Goal: Task Accomplishment & Management: Use online tool/utility

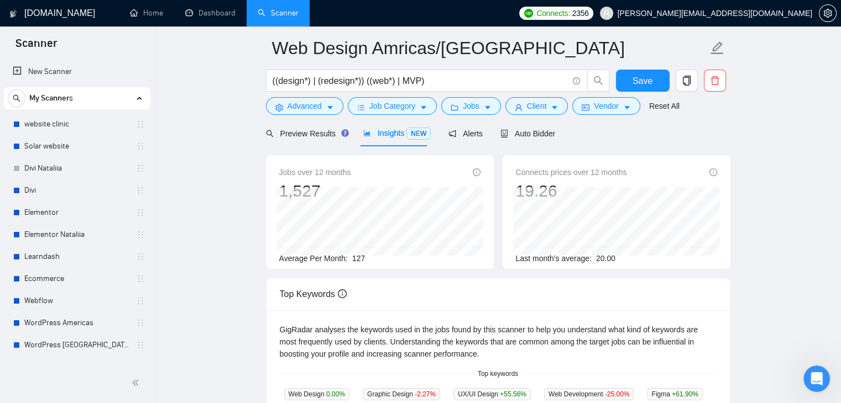
scroll to position [148, 0]
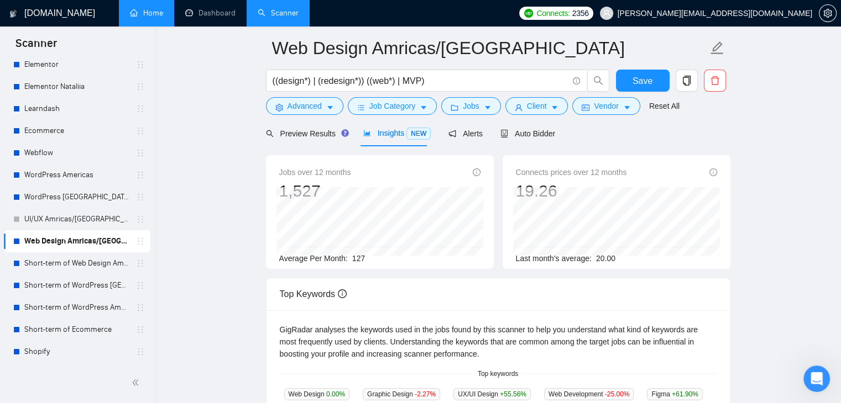
click at [155, 16] on link "Home" at bounding box center [146, 12] width 33 height 9
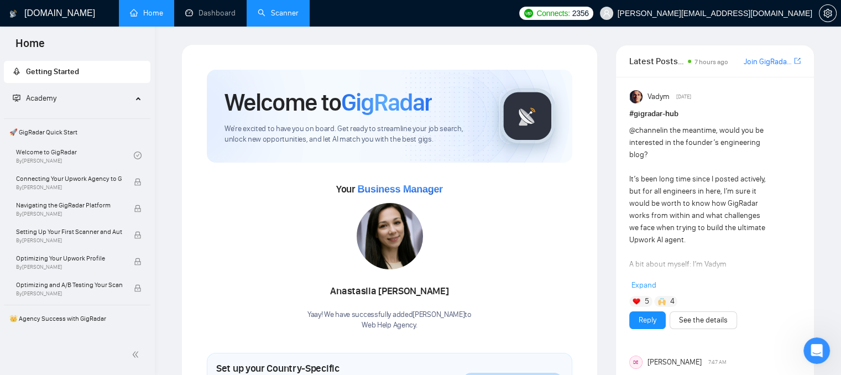
click at [279, 18] on link "Scanner" at bounding box center [278, 12] width 41 height 9
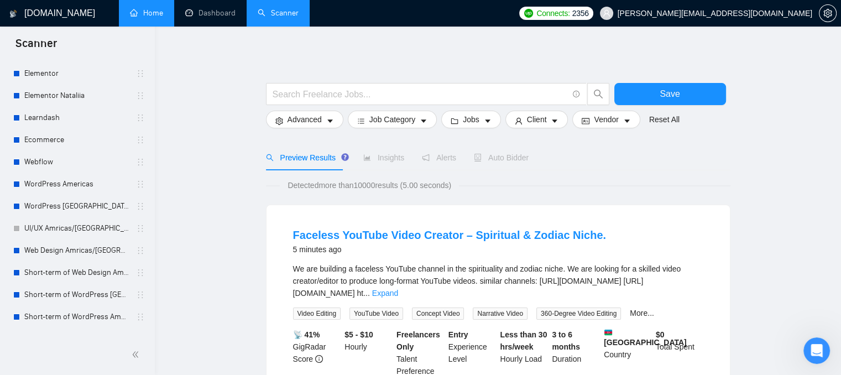
scroll to position [177, 0]
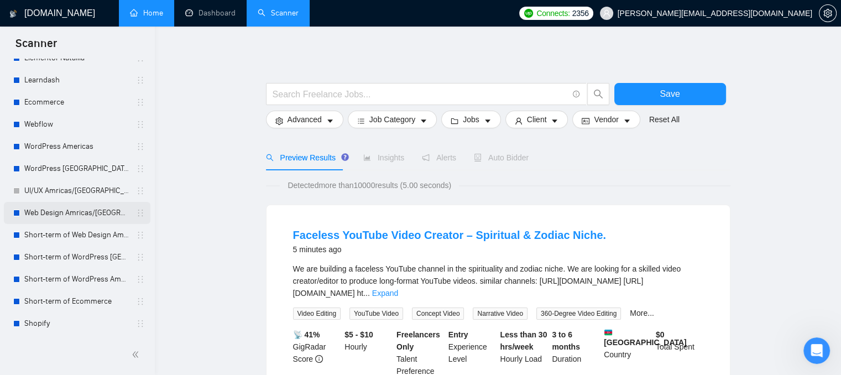
click at [84, 215] on link "Web Design Amricas/[GEOGRAPHIC_DATA]" at bounding box center [76, 213] width 105 height 22
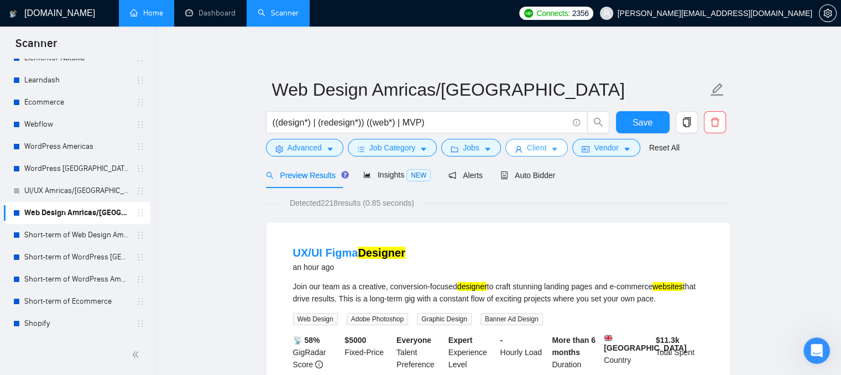
click at [550, 153] on icon "caret-down" at bounding box center [554, 149] width 8 height 8
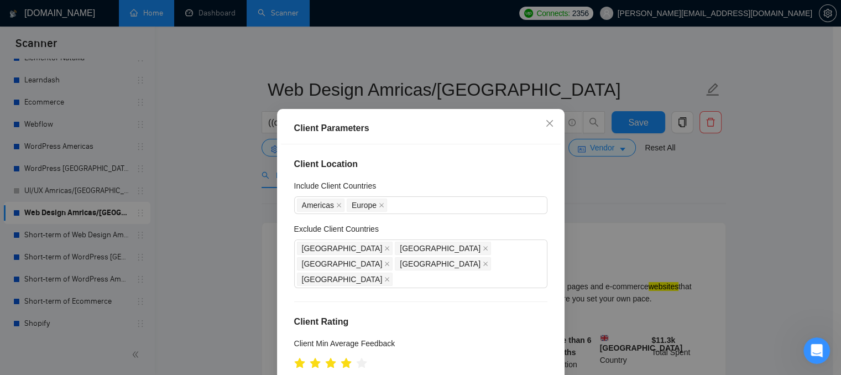
click at [601, 190] on div "Client Parameters Client Location Include Client Countries [GEOGRAPHIC_DATA] [G…" at bounding box center [420, 187] width 841 height 375
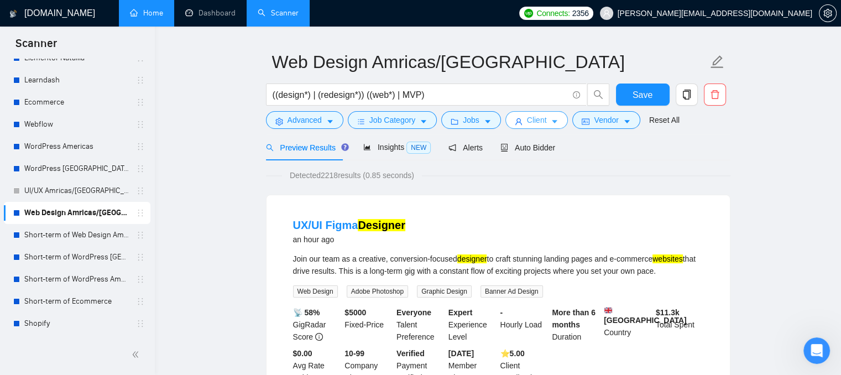
scroll to position [68, 0]
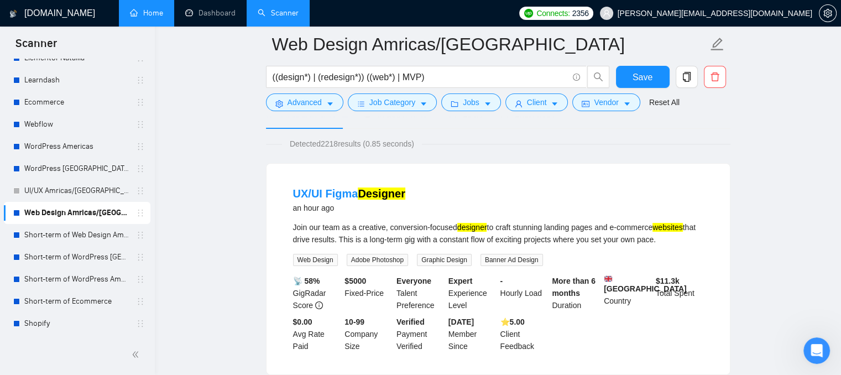
click at [356, 281] on b "$ 5000" at bounding box center [355, 280] width 22 height 9
click at [306, 166] on div "UX/UI Figma Designer an hour ago Join our team as a creative, conversion-focuse…" at bounding box center [497, 269] width 463 height 211
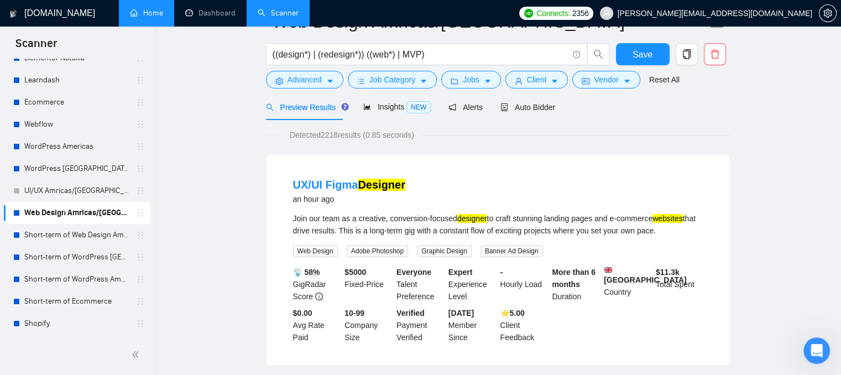
scroll to position [0, 0]
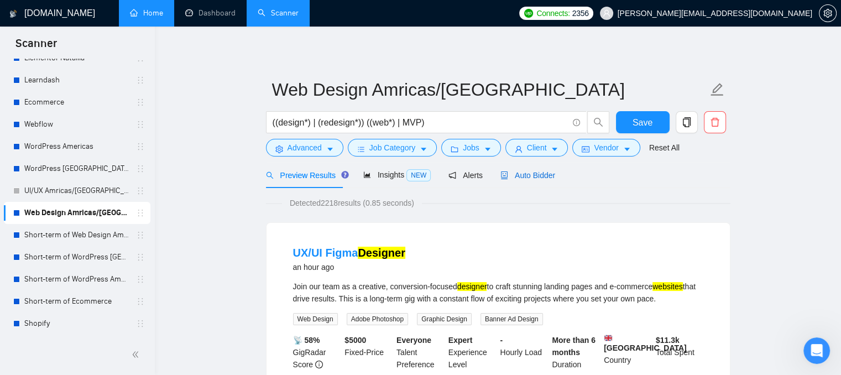
click at [536, 172] on span "Auto Bidder" at bounding box center [527, 175] width 55 height 9
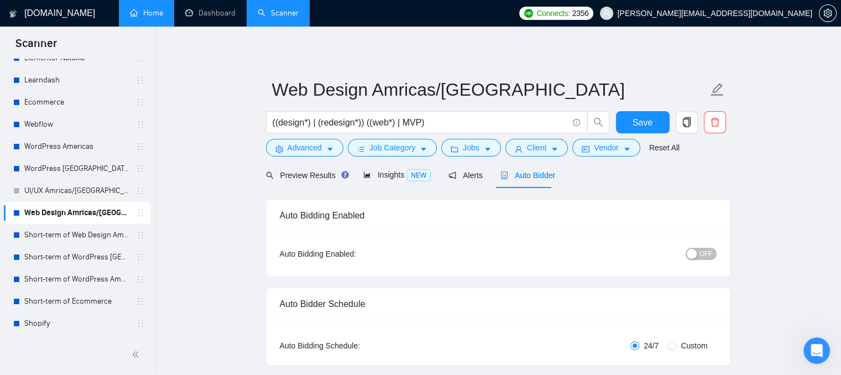
checkbox input "true"
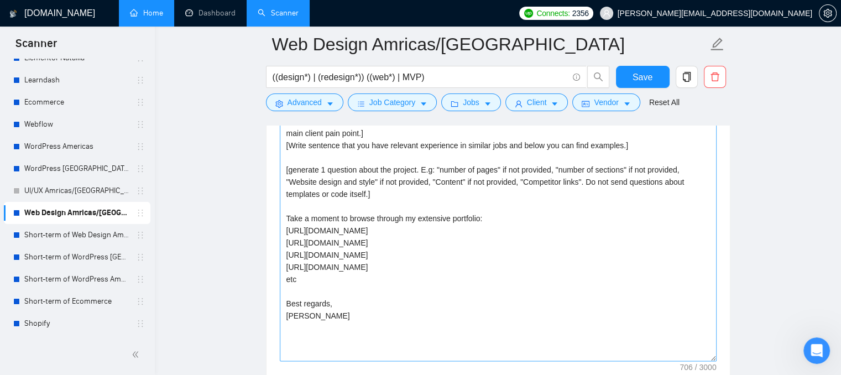
scroll to position [1324, 0]
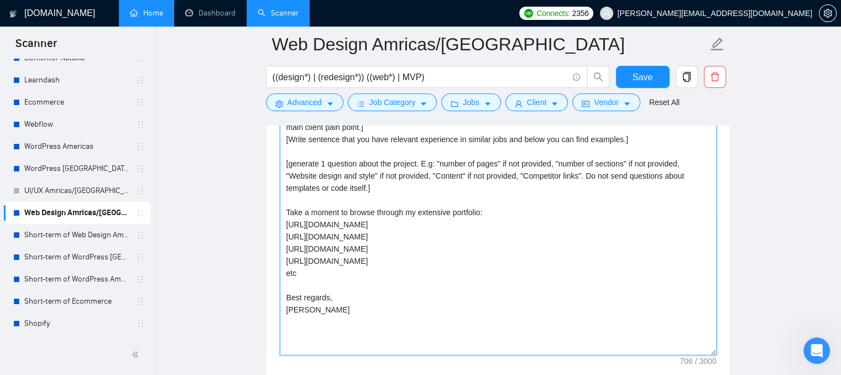
click at [464, 215] on textarea "Hello [use the name of the client if you can find it]! I can help you with [con…" at bounding box center [498, 230] width 437 height 249
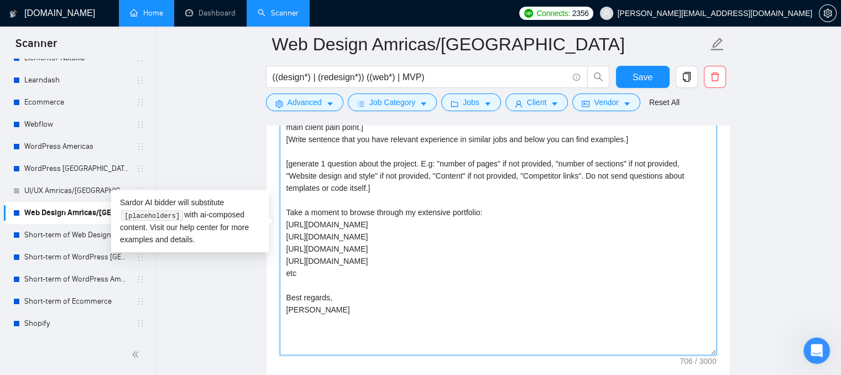
click at [464, 215] on textarea "Hello [use the name of the client if you can find it]! I can help you with [con…" at bounding box center [498, 230] width 437 height 249
click at [400, 252] on textarea "Hello [use the name of the client if you can find it]! I can help you with [con…" at bounding box center [498, 230] width 437 height 249
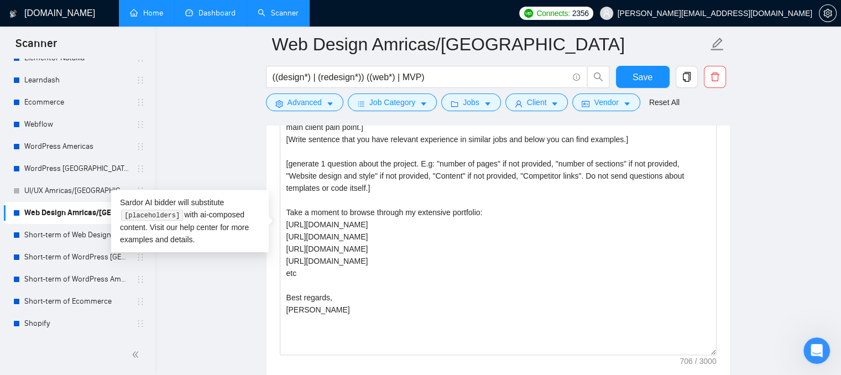
click at [210, 18] on link "Dashboard" at bounding box center [210, 12] width 50 height 9
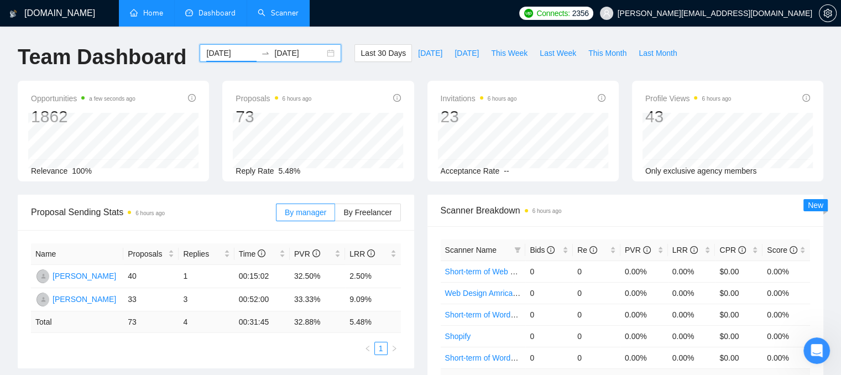
click at [219, 56] on input "[DATE]" at bounding box center [231, 53] width 50 height 12
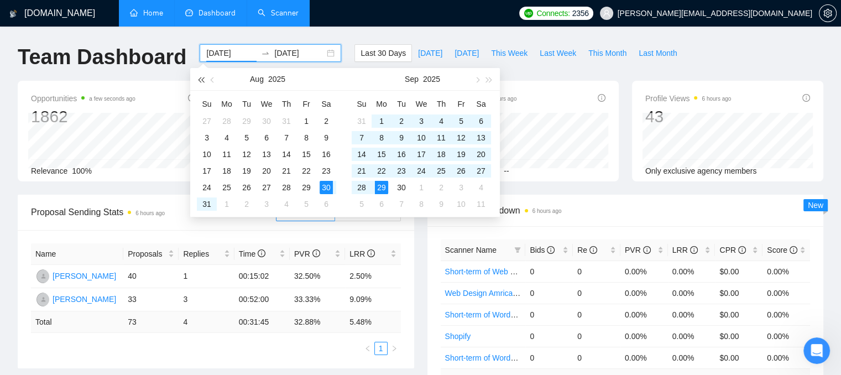
click at [202, 76] on button "button" at bounding box center [201, 79] width 12 height 22
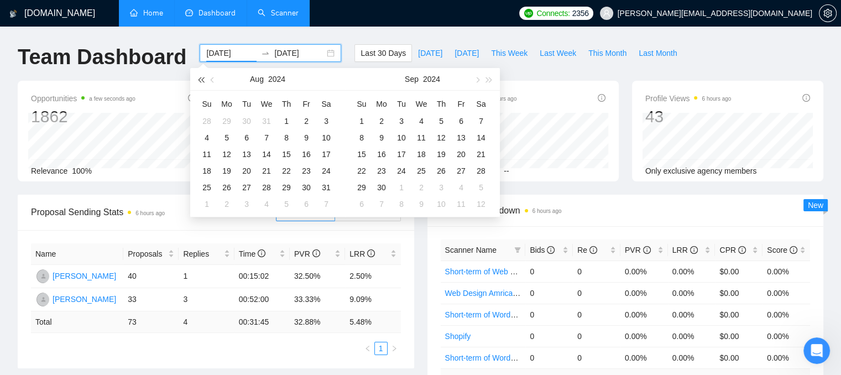
click at [202, 76] on button "button" at bounding box center [201, 79] width 12 height 22
click at [476, 78] on span "button" at bounding box center [477, 80] width 6 height 6
click at [486, 80] on span "button" at bounding box center [489, 80] width 6 height 6
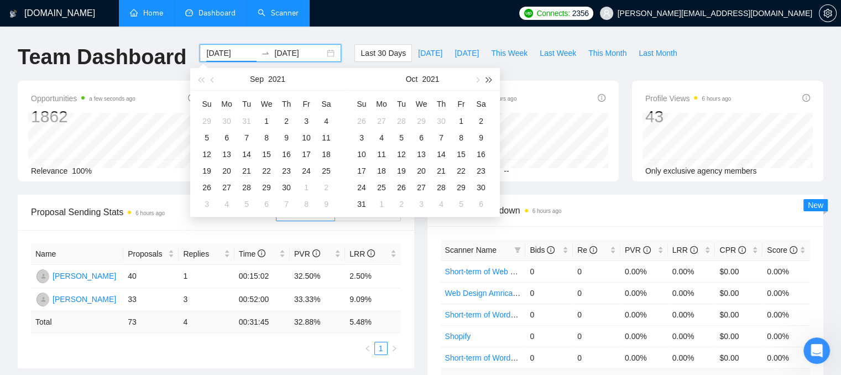
click at [486, 80] on span "button" at bounding box center [489, 80] width 6 height 6
type input "[DATE]"
click at [402, 122] on div "1" at bounding box center [401, 120] width 13 height 13
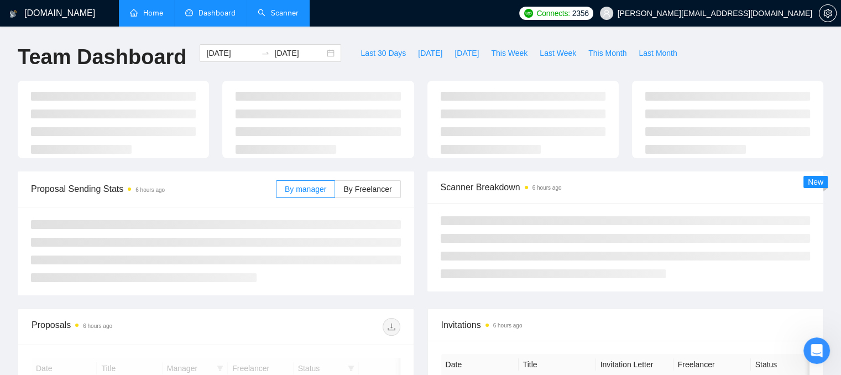
click at [531, 69] on div "Last 30 Days [DATE] [DATE] This Week Last Week This Month Last Month" at bounding box center [519, 62] width 342 height 36
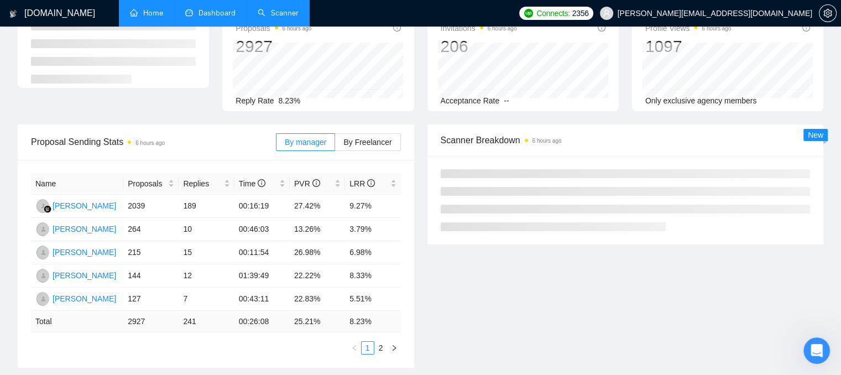
scroll to position [125, 0]
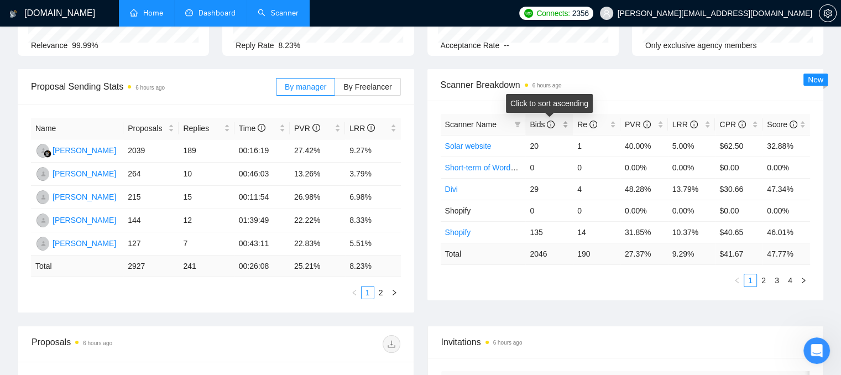
click at [568, 125] on div "Bids" at bounding box center [548, 124] width 39 height 12
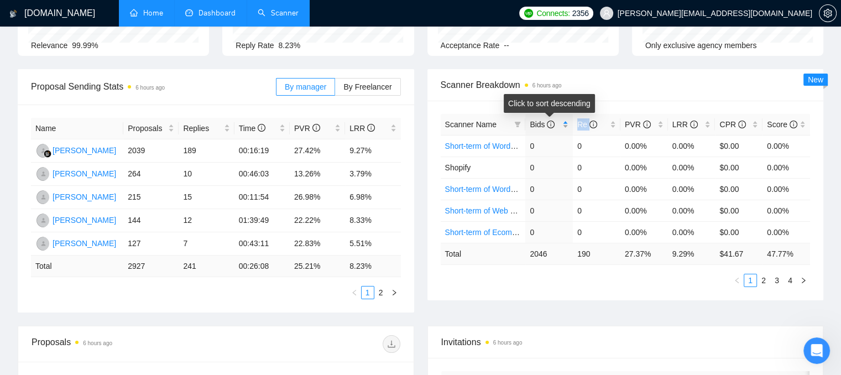
click at [568, 125] on div "Bids" at bounding box center [548, 124] width 39 height 12
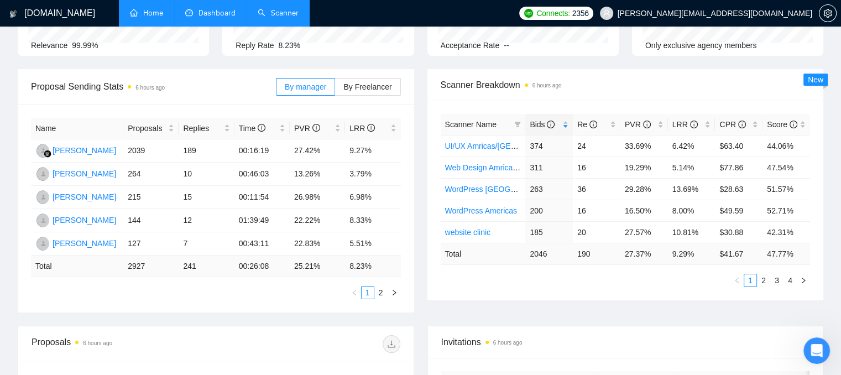
click at [689, 255] on td "9.29 %" at bounding box center [692, 254] width 48 height 22
click at [709, 124] on div "LRR" at bounding box center [691, 124] width 39 height 12
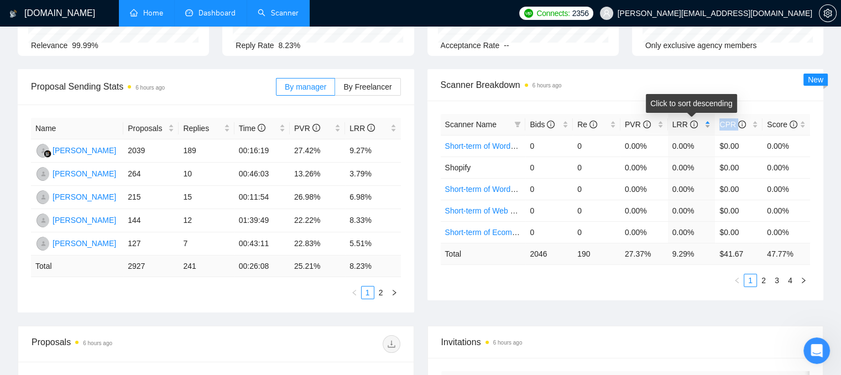
click at [709, 124] on div "LRR" at bounding box center [691, 124] width 39 height 12
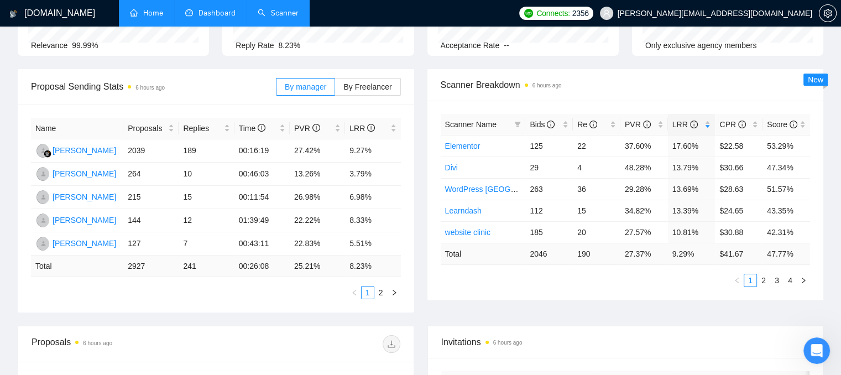
click at [694, 86] on span "Scanner Breakdown 6 hours ago" at bounding box center [625, 85] width 370 height 14
click at [516, 123] on icon "filter" at bounding box center [518, 125] width 6 height 6
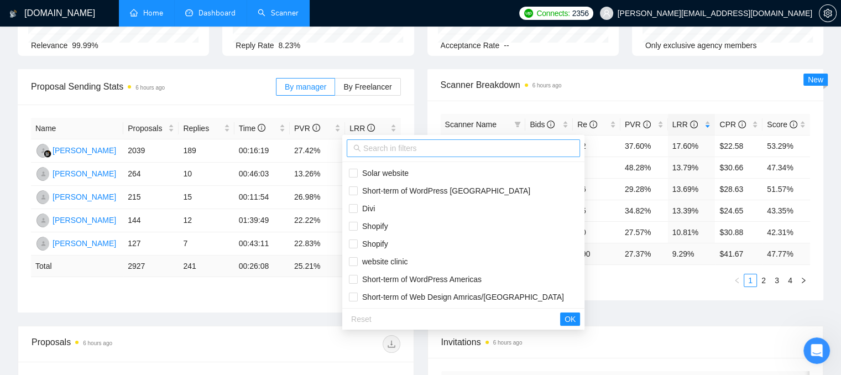
click at [387, 154] on span at bounding box center [463, 148] width 233 height 18
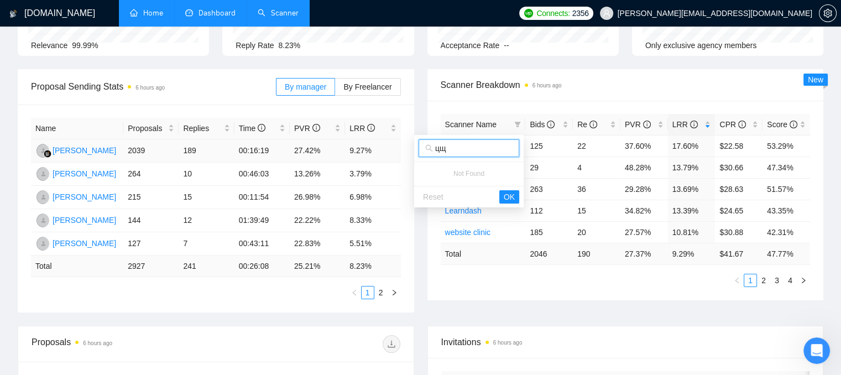
type input "ц"
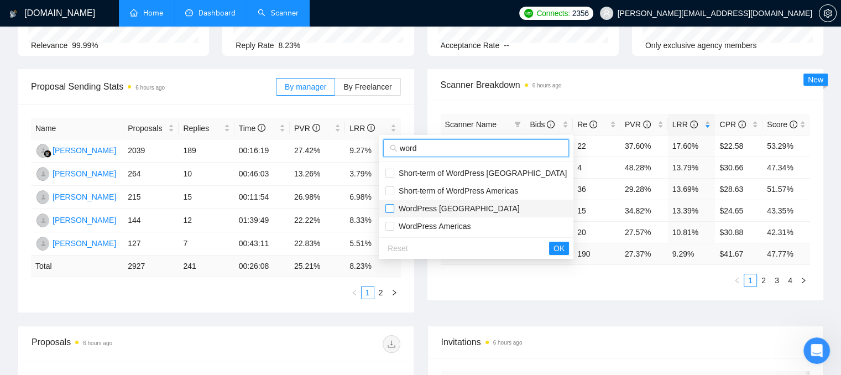
type input "word"
click at [389, 206] on input "checkbox" at bounding box center [389, 208] width 9 height 9
checkbox input "true"
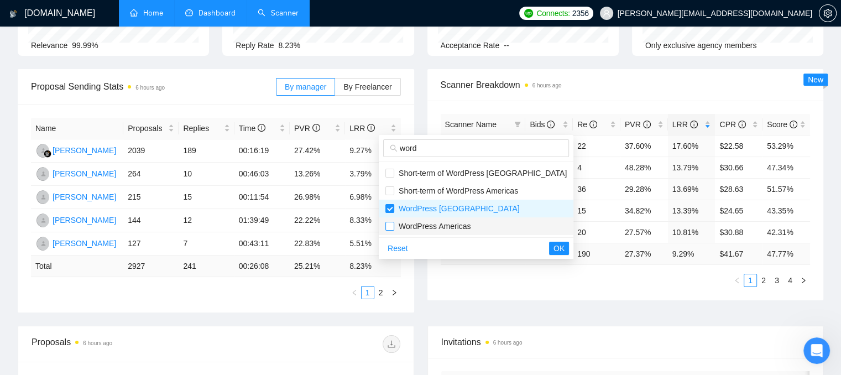
click at [391, 224] on input "checkbox" at bounding box center [389, 226] width 9 height 9
checkbox input "true"
click at [553, 247] on span "OK" at bounding box center [558, 248] width 11 height 12
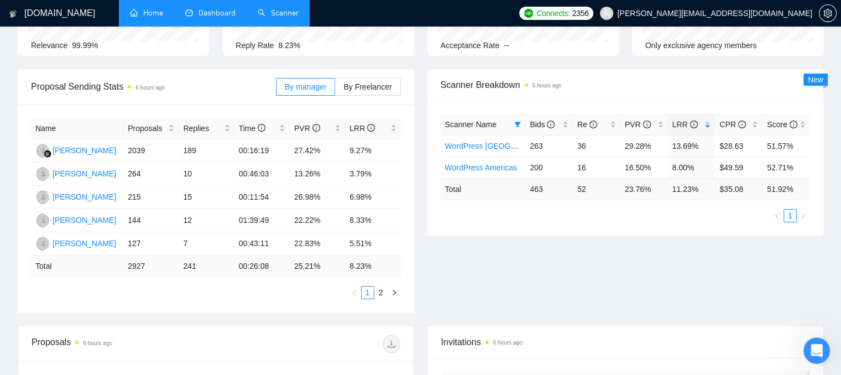
click at [567, 264] on div "Proposal Sending Stats 6 hours ago By manager By Freelancer Name Proposals Repl…" at bounding box center [420, 197] width 819 height 256
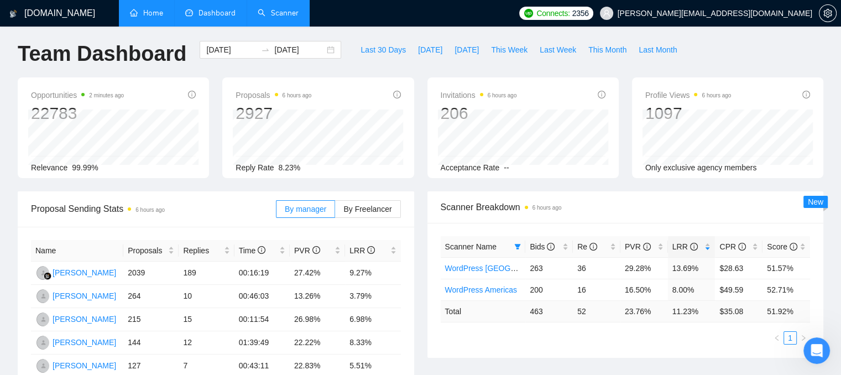
scroll to position [0, 0]
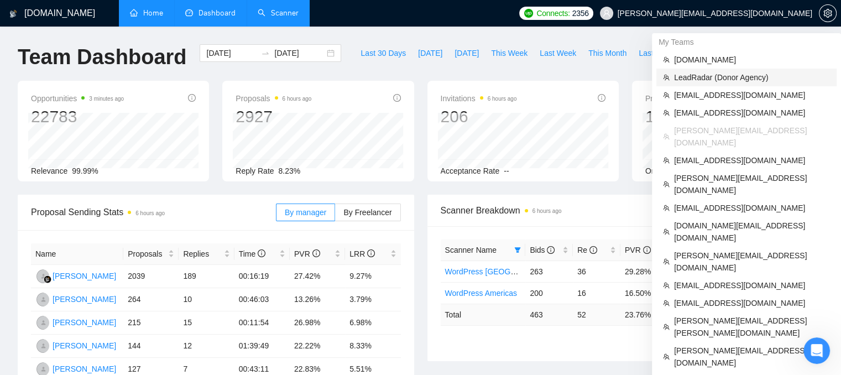
click at [709, 77] on span "LeadRadar (Donor Agency)" at bounding box center [752, 77] width 156 height 12
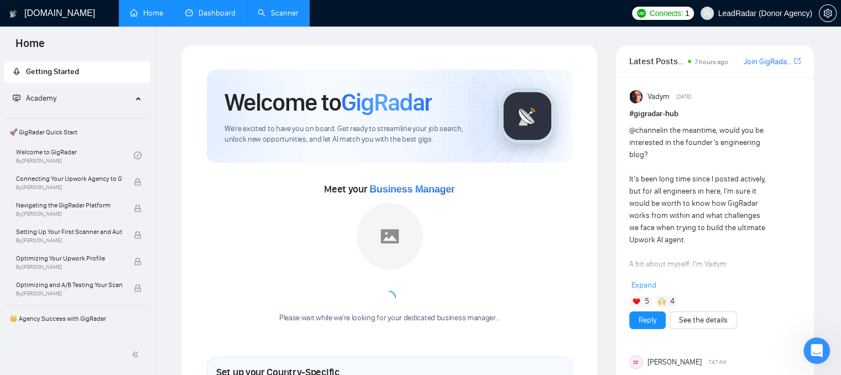
click at [282, 16] on link "Scanner" at bounding box center [278, 12] width 41 height 9
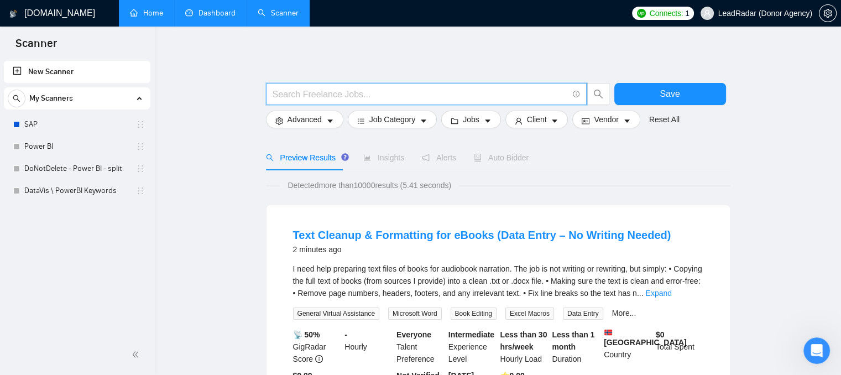
click at [360, 92] on input "text" at bounding box center [419, 94] width 295 height 14
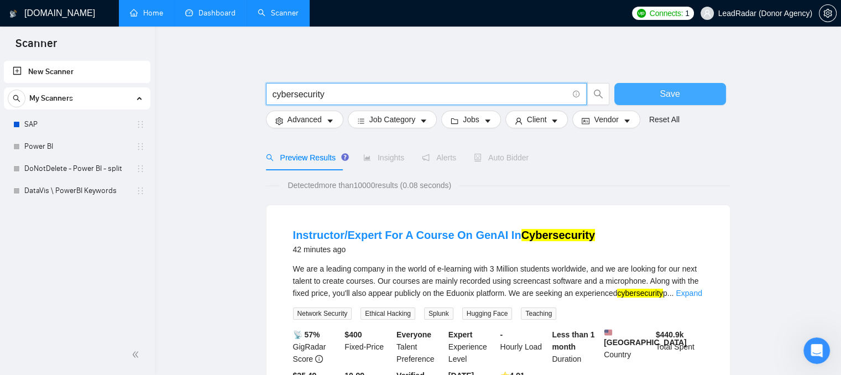
type input "cybersecurity"
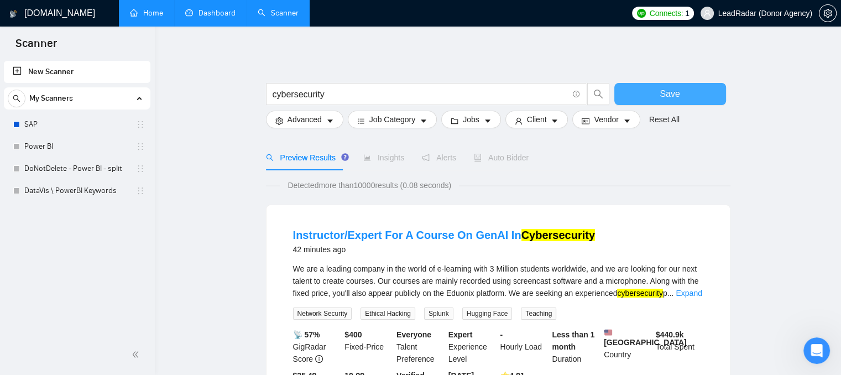
click at [636, 93] on button "Save" at bounding box center [670, 94] width 112 height 22
click at [551, 122] on icon "caret-down" at bounding box center [554, 121] width 8 height 8
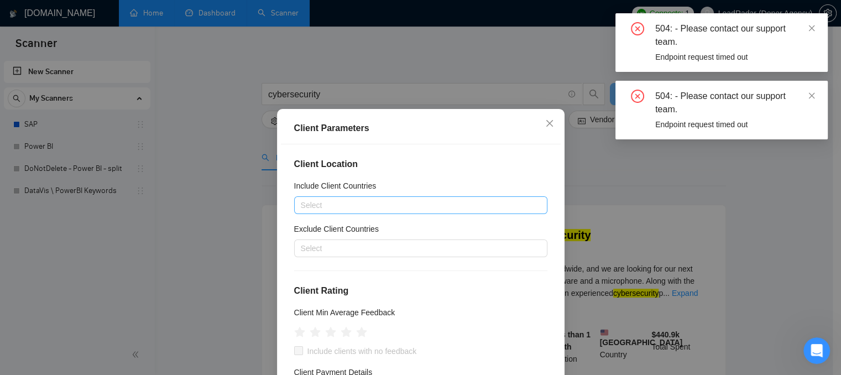
click at [332, 207] on div at bounding box center [415, 204] width 237 height 13
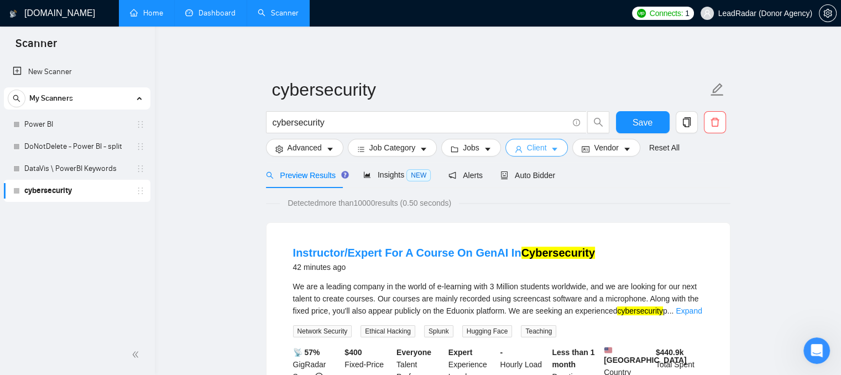
click at [550, 148] on icon "caret-down" at bounding box center [554, 149] width 8 height 8
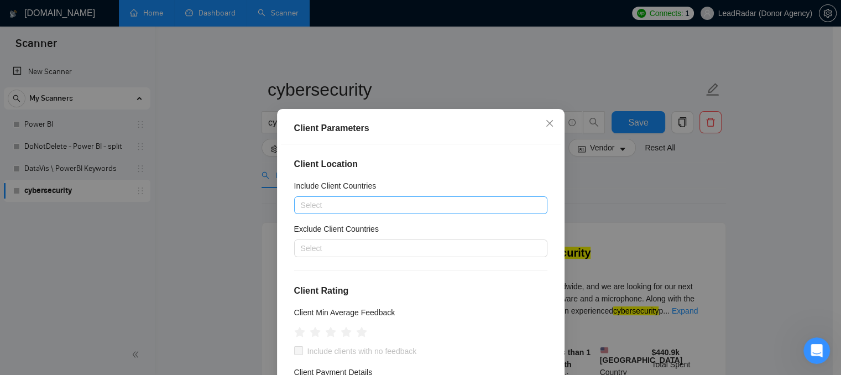
click at [344, 206] on div at bounding box center [415, 204] width 237 height 13
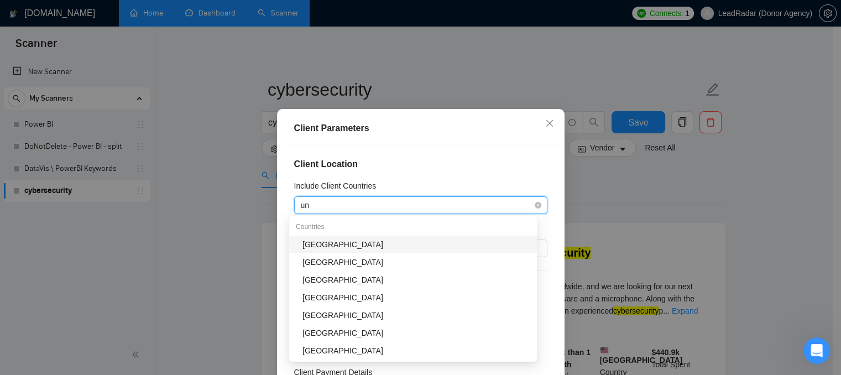
type input "uni"
click at [328, 244] on div "[GEOGRAPHIC_DATA]" at bounding box center [416, 244] width 228 height 12
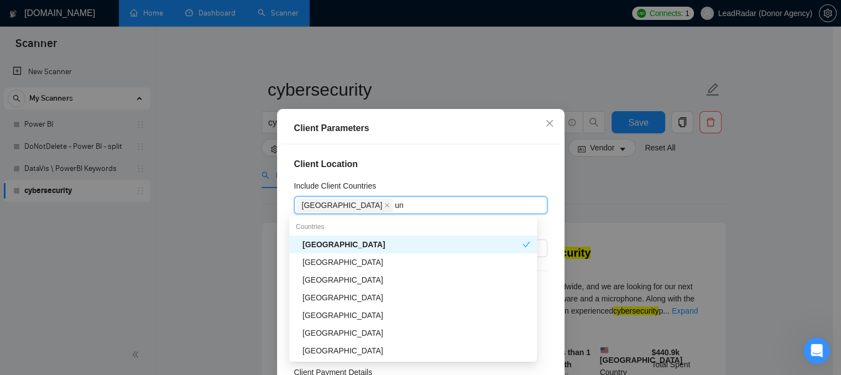
type input "uni"
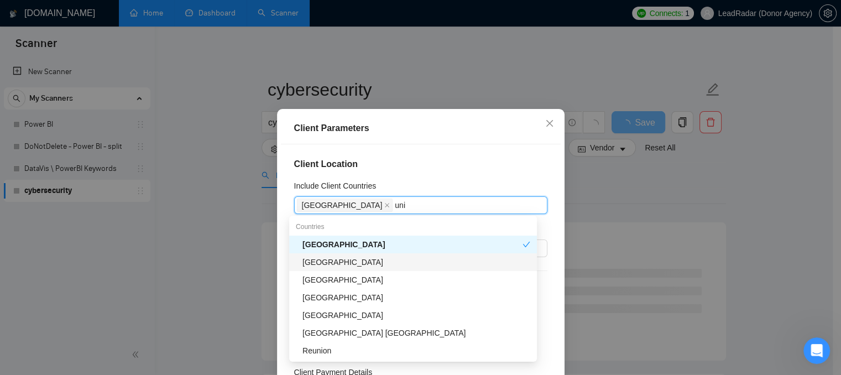
click at [328, 266] on div "[GEOGRAPHIC_DATA]" at bounding box center [416, 262] width 228 height 12
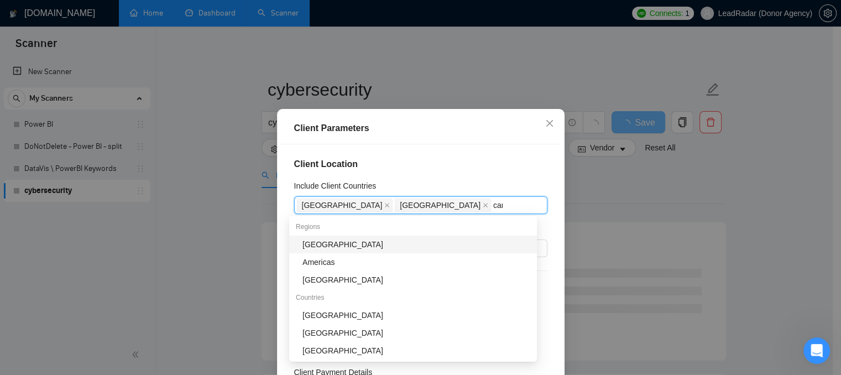
type input "cana"
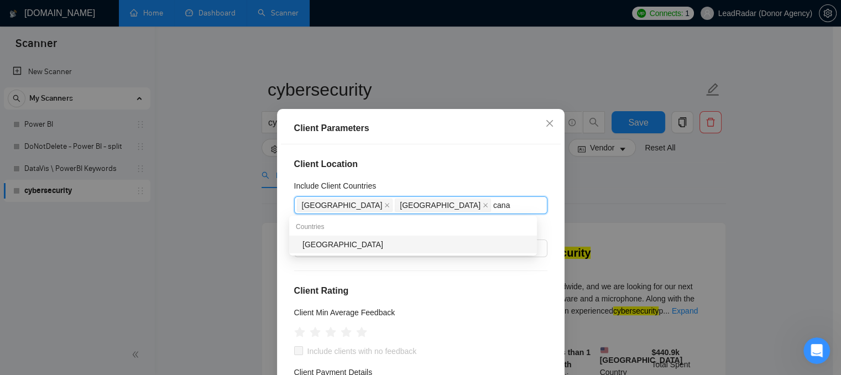
click at [318, 246] on div "[GEOGRAPHIC_DATA]" at bounding box center [416, 244] width 228 height 12
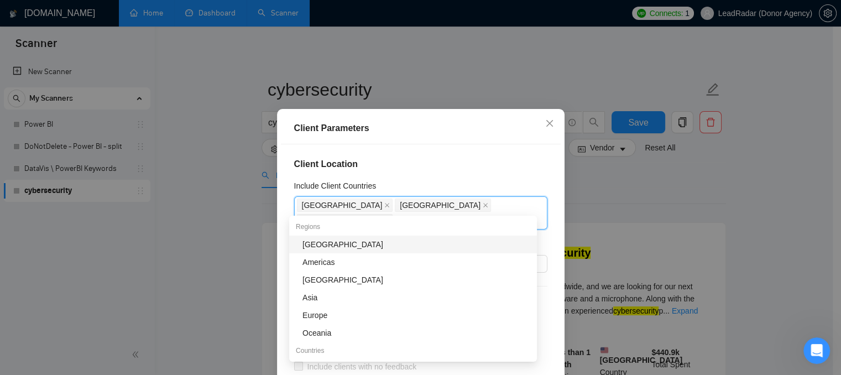
type input "A"
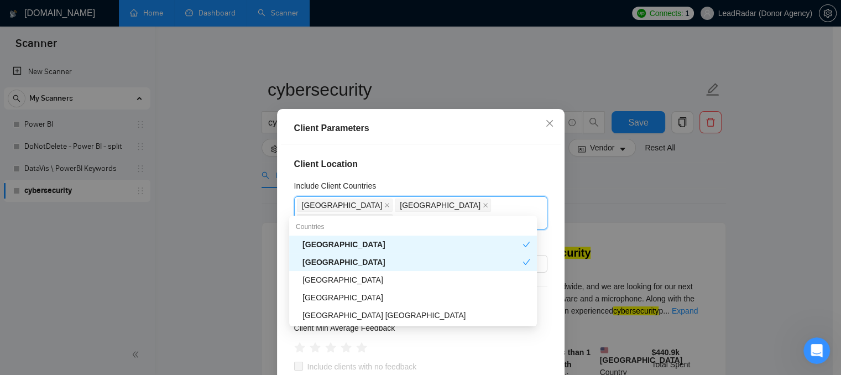
type input "unite"
click at [333, 284] on div "[GEOGRAPHIC_DATA]" at bounding box center [416, 280] width 228 height 12
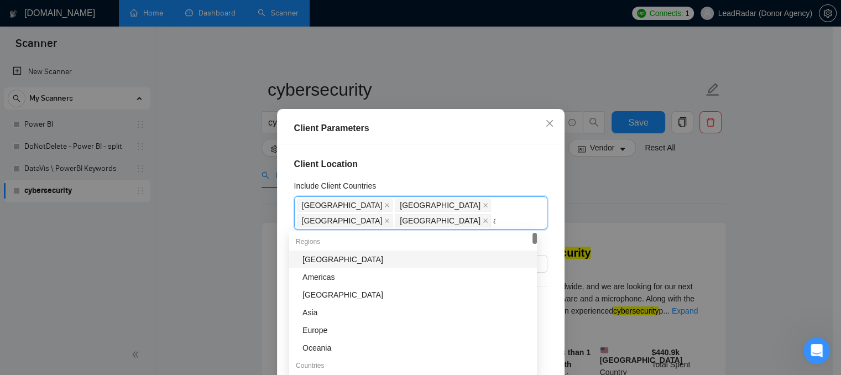
type input "au"
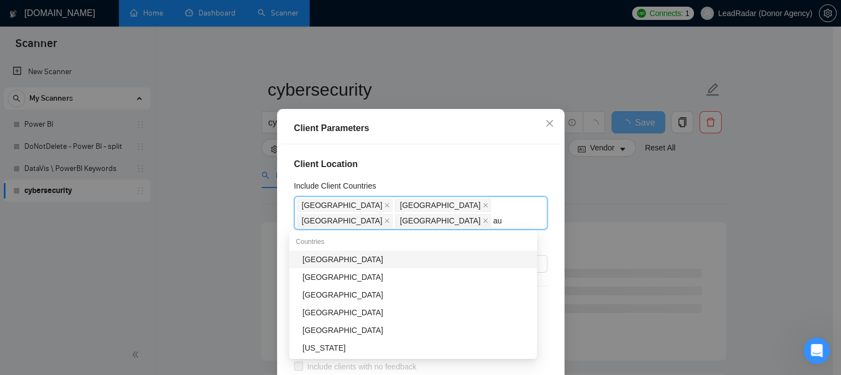
click at [303, 260] on div "[GEOGRAPHIC_DATA]" at bounding box center [416, 259] width 228 height 12
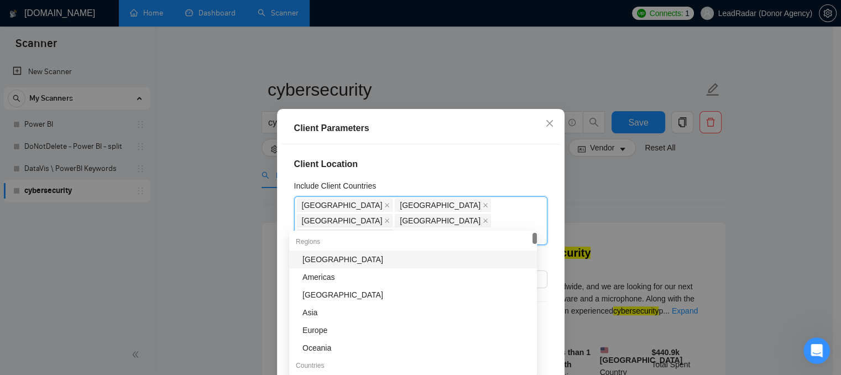
click at [385, 145] on div "Client Location Include Client Countries [GEOGRAPHIC_DATA] [GEOGRAPHIC_DATA] [G…" at bounding box center [421, 275] width 280 height 263
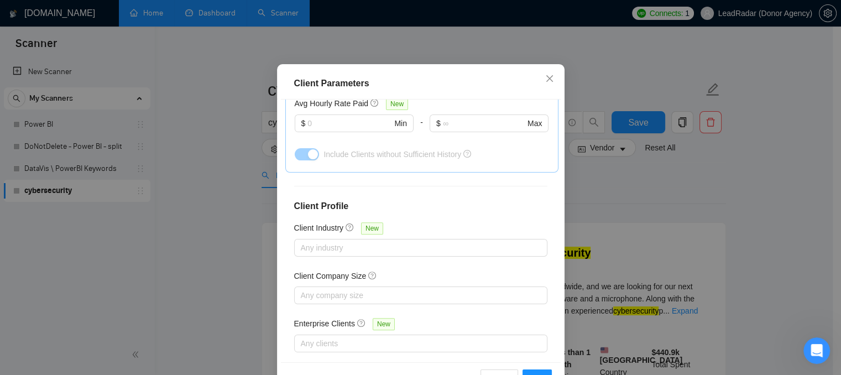
scroll to position [80, 0]
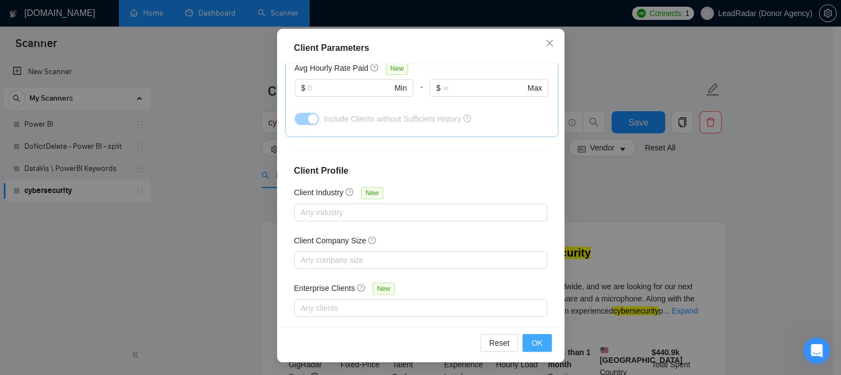
click at [533, 339] on span "OK" at bounding box center [536, 343] width 11 height 12
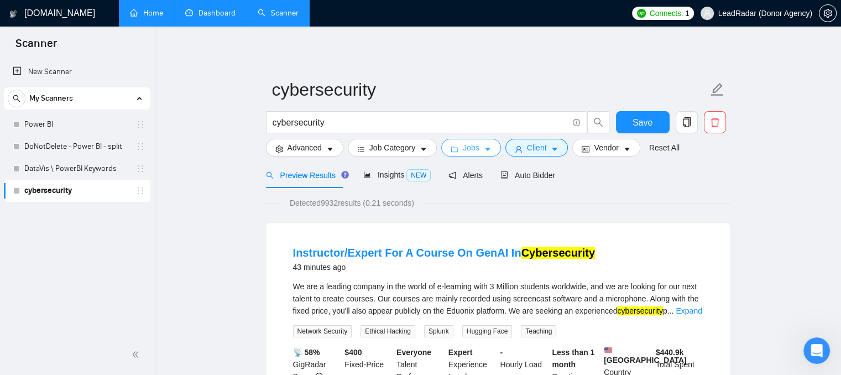
click at [471, 151] on span "Jobs" at bounding box center [471, 147] width 17 height 12
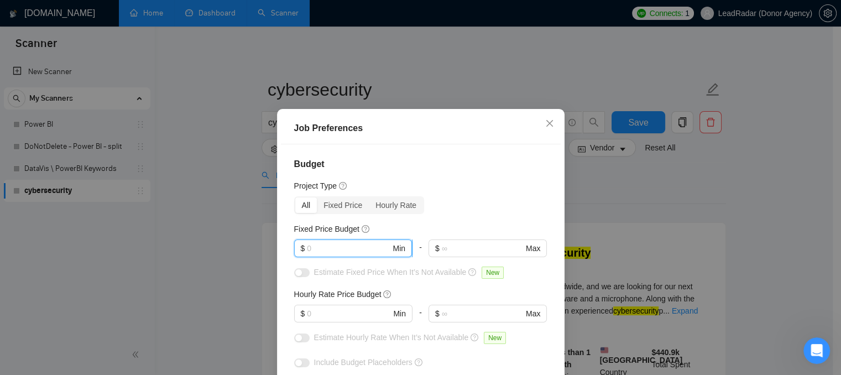
click at [310, 250] on input "text" at bounding box center [348, 248] width 83 height 12
click at [343, 311] on input "text" at bounding box center [348, 313] width 83 height 12
click at [317, 308] on input "text" at bounding box center [348, 313] width 83 height 12
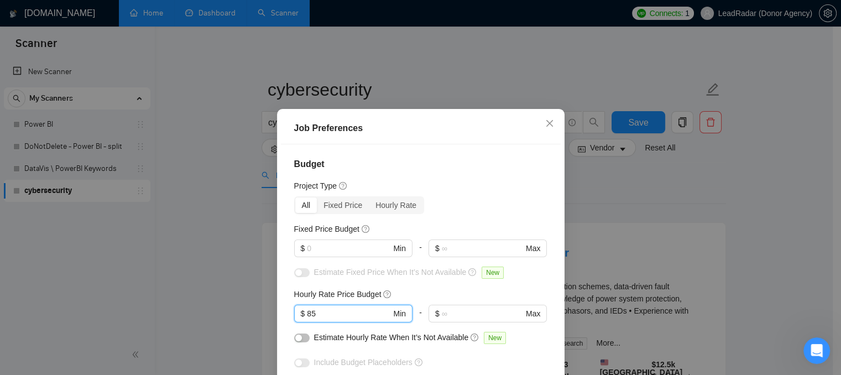
type input "85"
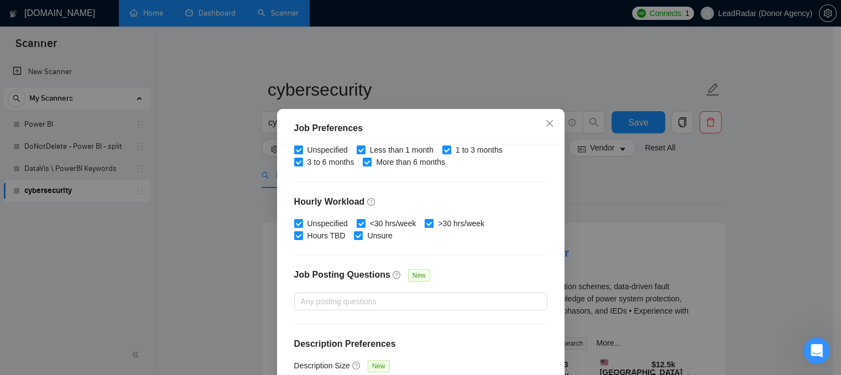
scroll to position [80, 0]
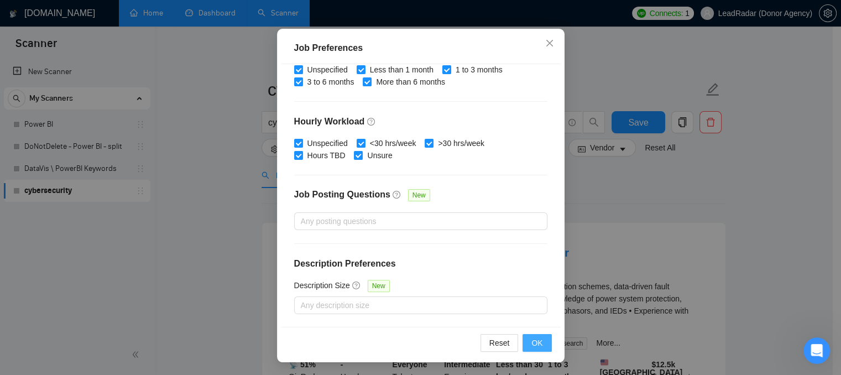
click at [532, 342] on span "OK" at bounding box center [536, 343] width 11 height 12
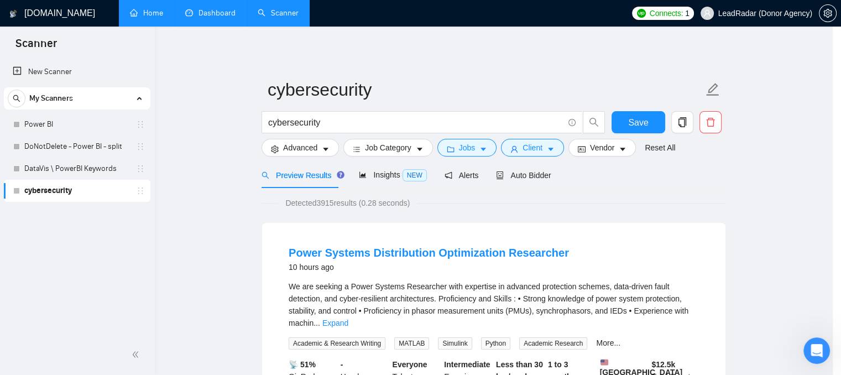
scroll to position [38, 0]
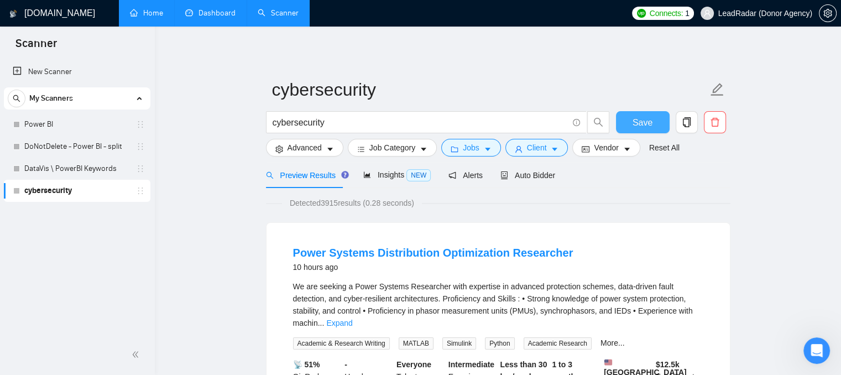
click at [648, 124] on span "Save" at bounding box center [642, 123] width 20 height 14
click at [391, 180] on div "Insights NEW" at bounding box center [396, 175] width 67 height 13
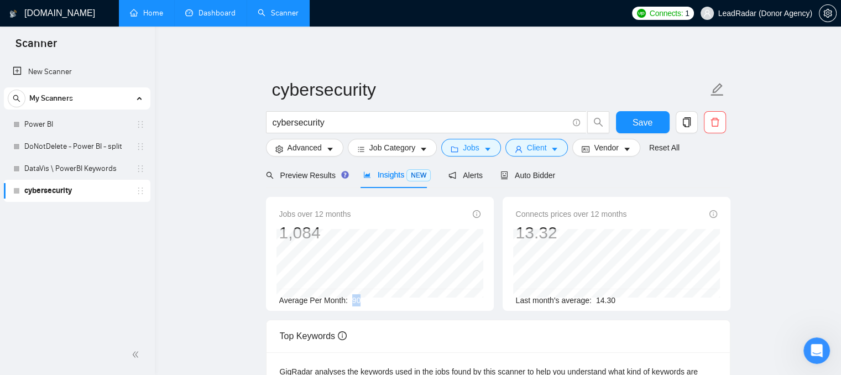
drag, startPoint x: 362, startPoint y: 301, endPoint x: 348, endPoint y: 300, distance: 14.5
click at [348, 300] on div "Average Per Month: 90" at bounding box center [379, 300] width 201 height 12
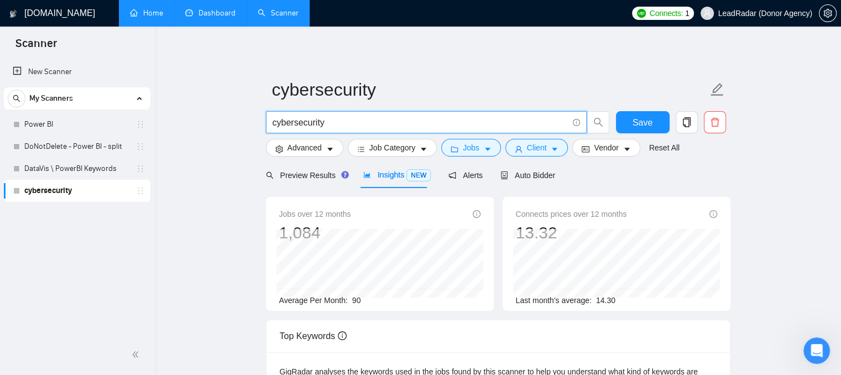
click at [300, 121] on input "cybersecurity" at bounding box center [419, 123] width 295 height 14
paste input "[EMAIL_ADDRESS][DOMAIN_NAME]"
paste input "| "cyber security" | "Information security" | "Data protection" | "Network secu…"
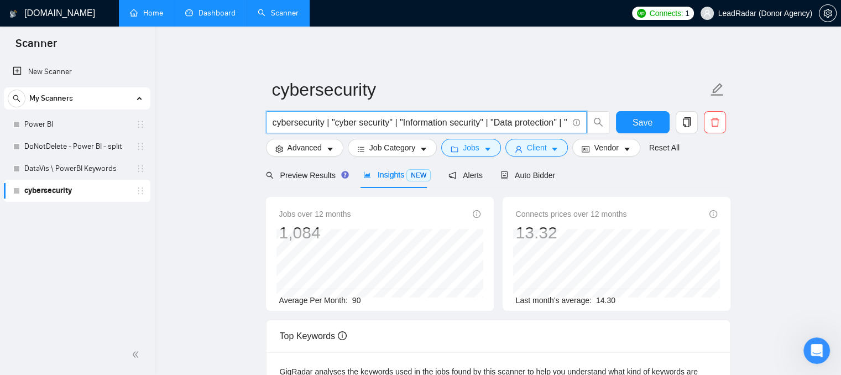
scroll to position [0, 968]
type input "cybersecurity | "cyber security" | "Information security" | "Data protection" |…"
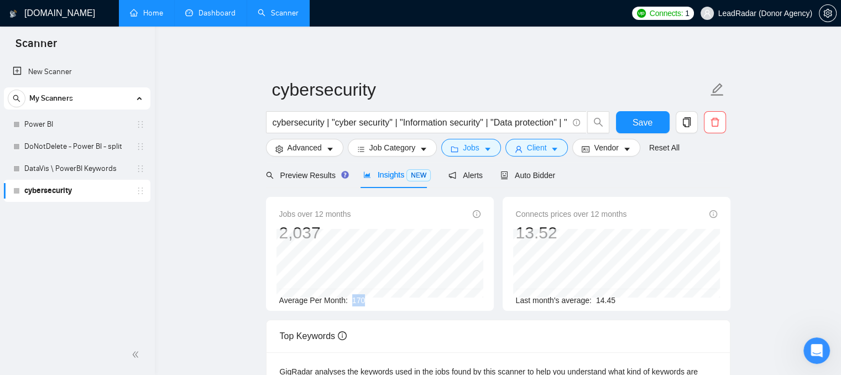
drag, startPoint x: 369, startPoint y: 302, endPoint x: 345, endPoint y: 297, distance: 24.3
click at [345, 297] on div "Average Per Month: 170" at bounding box center [379, 300] width 201 height 12
click at [405, 299] on div "Average Per Month: 170" at bounding box center [379, 300] width 201 height 12
click at [327, 308] on div "Jobs over 12 months 2,037 [DATE] 200 Average Per Month: 170" at bounding box center [380, 254] width 228 height 114
click at [641, 124] on span "Save" at bounding box center [642, 123] width 20 height 14
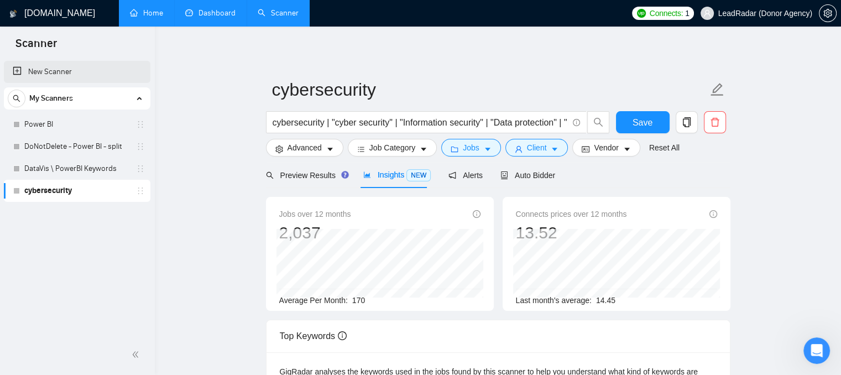
click at [70, 65] on link "New Scanner" at bounding box center [77, 72] width 129 height 22
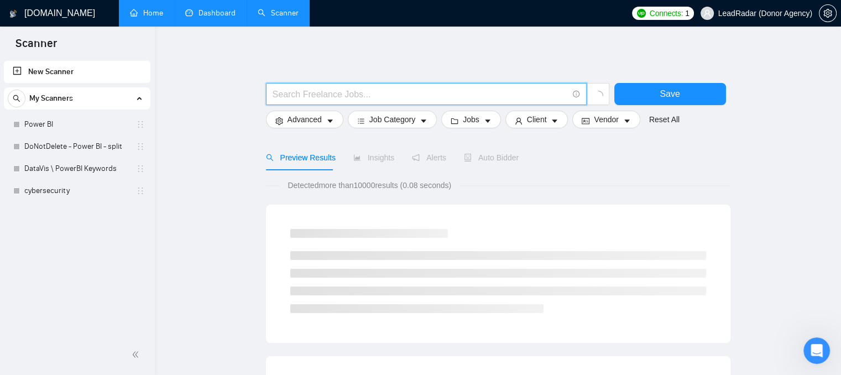
click at [291, 93] on input "text" at bounding box center [419, 94] width 295 height 14
click at [274, 95] on input "business mentoring"" at bounding box center [419, 94] width 295 height 14
click at [423, 94] on input ""business mentoring"" at bounding box center [419, 94] width 295 height 14
type input ""business mentoring""
click at [647, 91] on button "Save" at bounding box center [670, 94] width 112 height 22
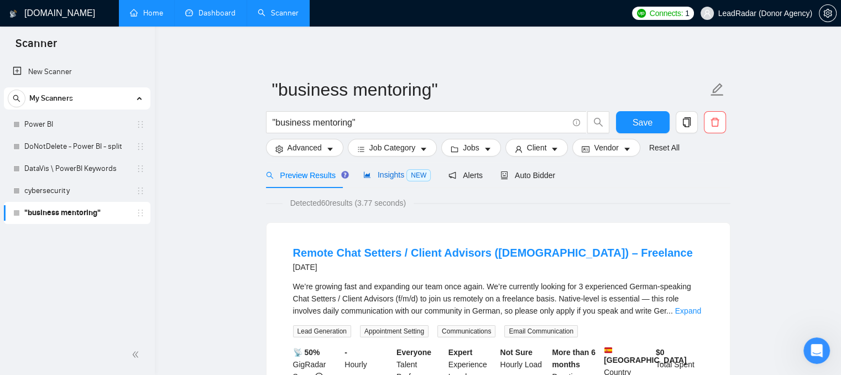
click at [379, 174] on span "Insights NEW" at bounding box center [396, 174] width 67 height 9
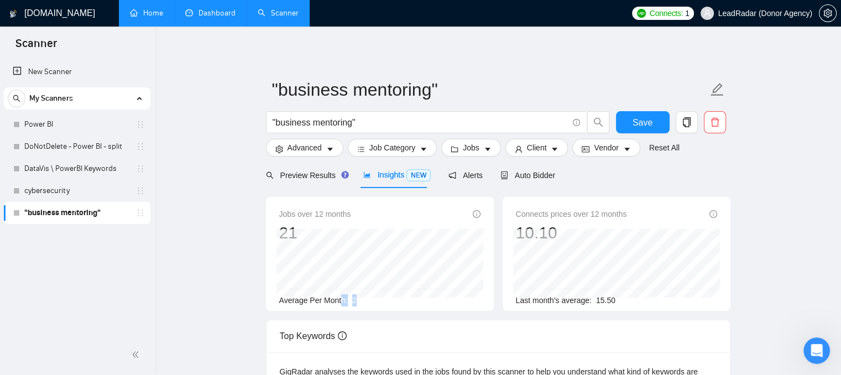
drag, startPoint x: 358, startPoint y: 297, endPoint x: 340, endPoint y: 297, distance: 17.7
click at [340, 297] on div "Average Per Month: 2" at bounding box center [379, 300] width 201 height 12
click at [369, 131] on span ""business mentoring"" at bounding box center [426, 122] width 321 height 22
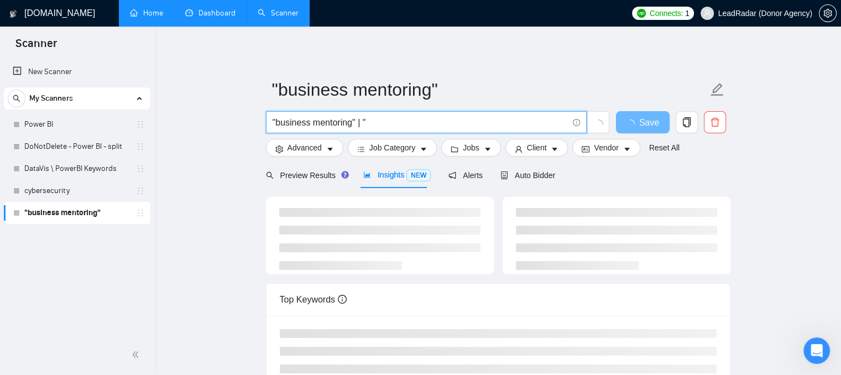
drag, startPoint x: 352, startPoint y: 123, endPoint x: 275, endPoint y: 128, distance: 76.4
click at [275, 128] on input ""business mentoring" | "" at bounding box center [419, 123] width 295 height 14
click at [376, 119] on input ""business mentoring" | "" at bounding box center [419, 123] width 295 height 14
paste input "business mentoring"
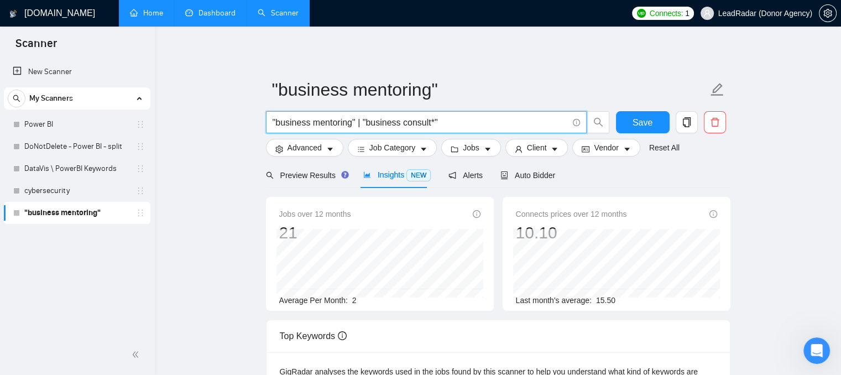
click at [433, 122] on input ""business mentoring" | "business consult*"" at bounding box center [419, 123] width 295 height 14
click at [364, 123] on input ""business mentoring" | "business consult"" at bounding box center [419, 123] width 295 height 14
click at [363, 123] on input ""business mentoring" | "business consult"" at bounding box center [419, 123] width 295 height 14
click at [439, 122] on input ""business mentoring" | ("business consult"" at bounding box center [419, 123] width 295 height 14
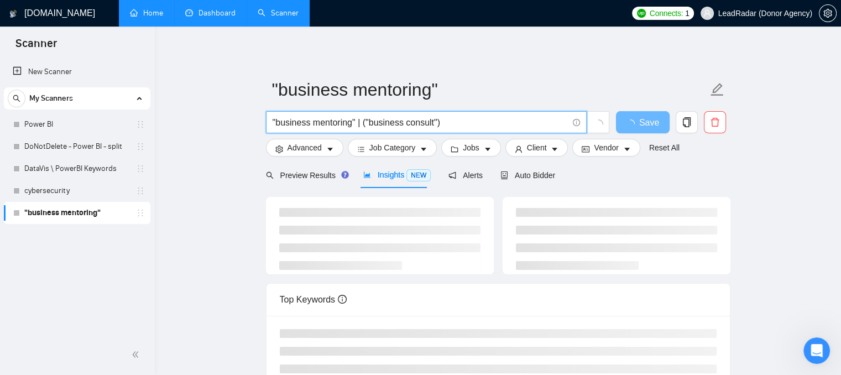
click at [356, 125] on input ""business mentoring" | ("business consult")" at bounding box center [419, 123] width 295 height 14
click at [273, 117] on input ""business mentoring") | ("business consult")" at bounding box center [419, 123] width 295 height 14
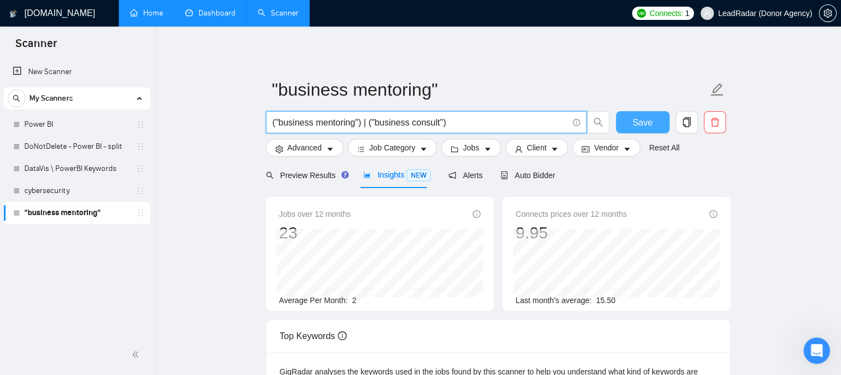
type input "("business mentoring") | ("business consult")"
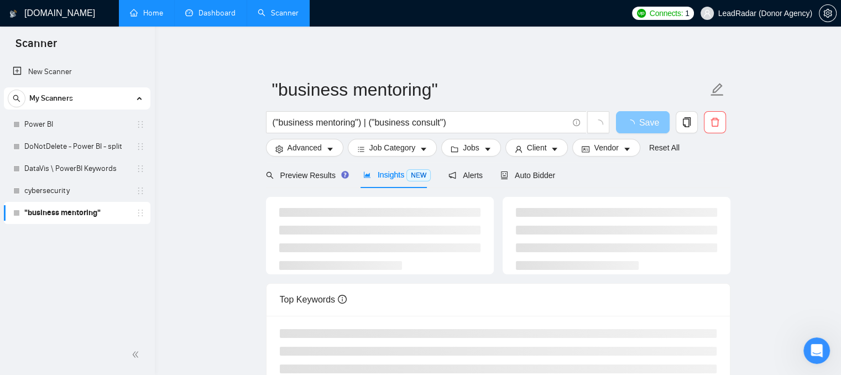
click at [641, 124] on span "Save" at bounding box center [649, 123] width 20 height 14
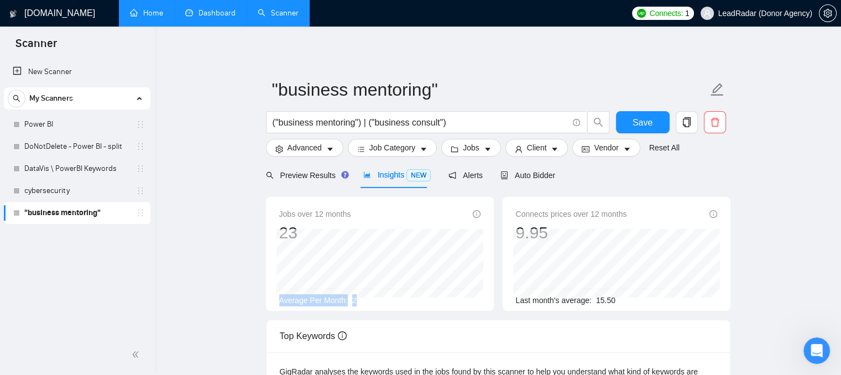
click at [279, 235] on div "Jobs over 12 months [DATE] 0 Average Per Month: 2" at bounding box center [379, 257] width 201 height 98
click at [265, 286] on div "Jobs over 12 months [DATE] 2 Average Per Month: 2" at bounding box center [379, 254] width 237 height 114
drag, startPoint x: 145, startPoint y: 16, endPoint x: 514, endPoint y: 40, distance: 369.4
click at [145, 16] on link "Home" at bounding box center [146, 12] width 33 height 9
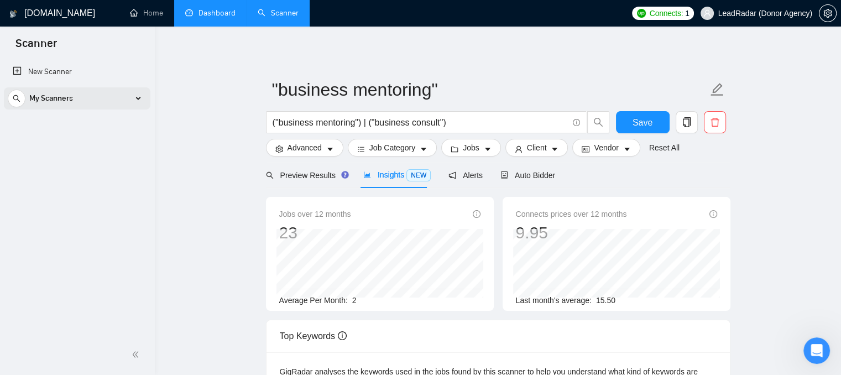
click at [129, 98] on div "My Scanners" at bounding box center [77, 98] width 139 height 22
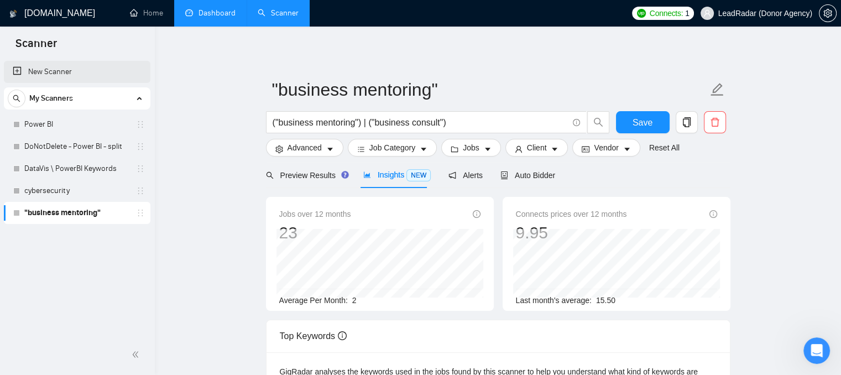
click at [77, 77] on link "New Scanner" at bounding box center [77, 72] width 129 height 22
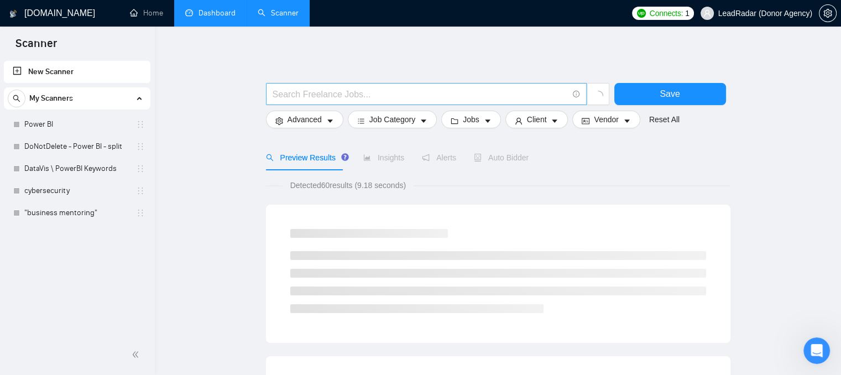
click at [284, 96] on input "text" at bounding box center [419, 94] width 295 height 14
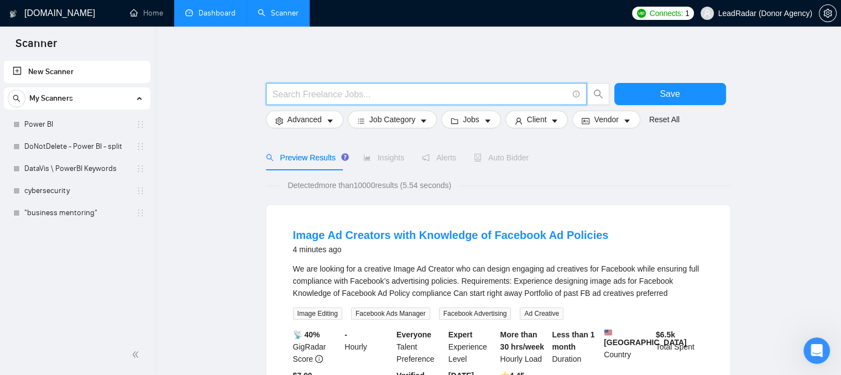
type input "(copywrit*) | "copy writer" | "copy writing" | copyeditor"
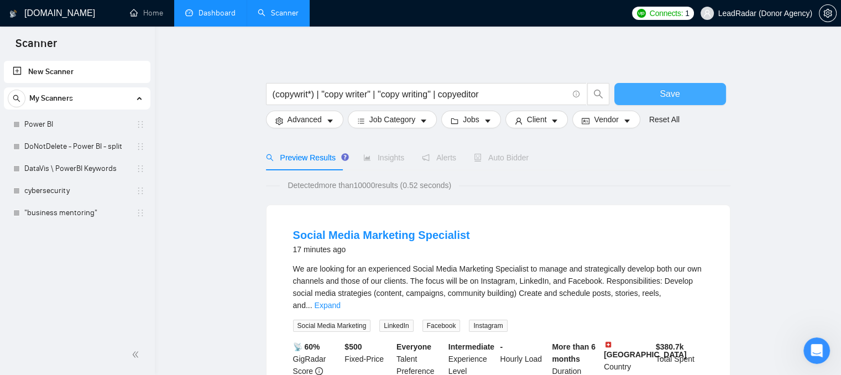
click at [631, 98] on button "Save" at bounding box center [670, 94] width 112 height 22
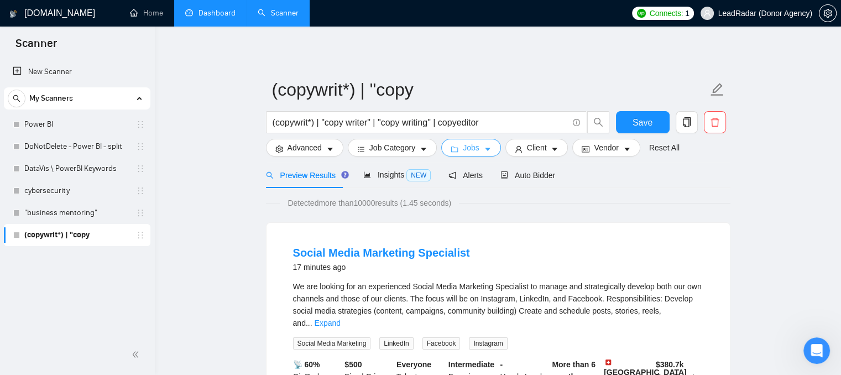
click at [474, 151] on span "Jobs" at bounding box center [471, 147] width 17 height 12
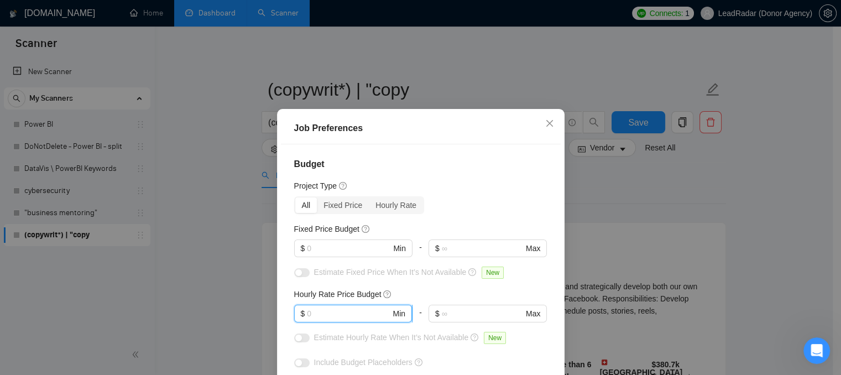
click at [371, 313] on input "text" at bounding box center [348, 313] width 83 height 12
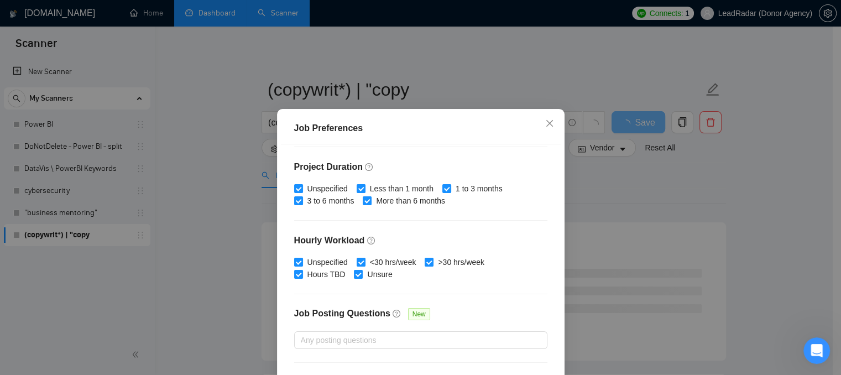
scroll to position [306, 0]
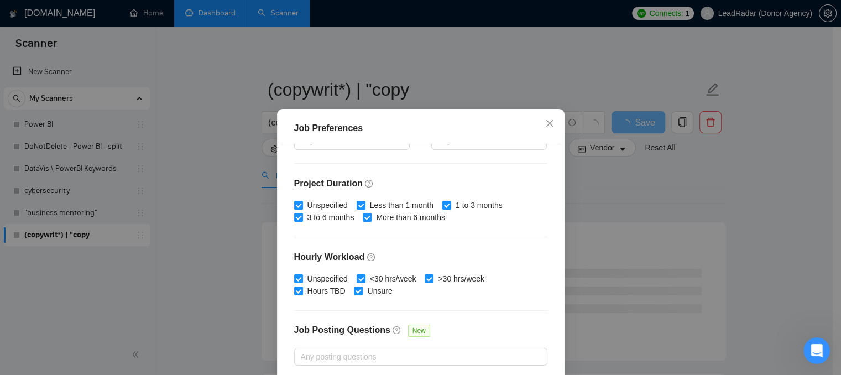
type input "75"
drag, startPoint x: 291, startPoint y: 185, endPoint x: 352, endPoint y: 187, distance: 60.3
click at [352, 187] on h4 "Project Duration" at bounding box center [420, 183] width 253 height 13
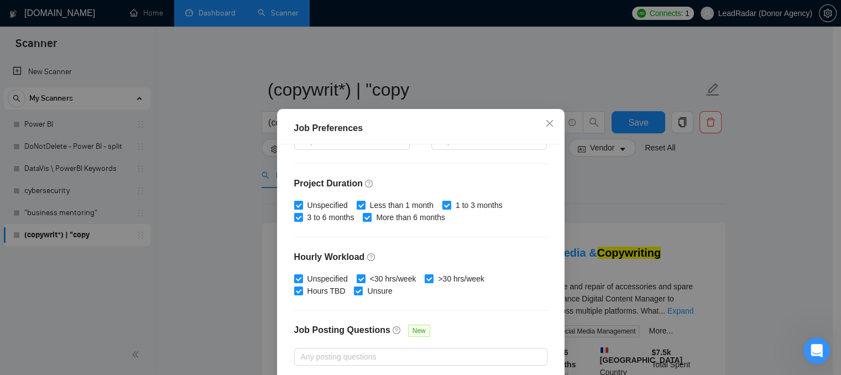
click at [319, 206] on span "Unspecified" at bounding box center [327, 205] width 49 height 12
click at [302, 206] on input "Unspecified" at bounding box center [298, 205] width 8 height 8
checkbox input "false"
click at [373, 204] on span "Less than 1 month" at bounding box center [401, 205] width 72 height 12
click at [364, 204] on input "Less than 1 month" at bounding box center [360, 205] width 8 height 8
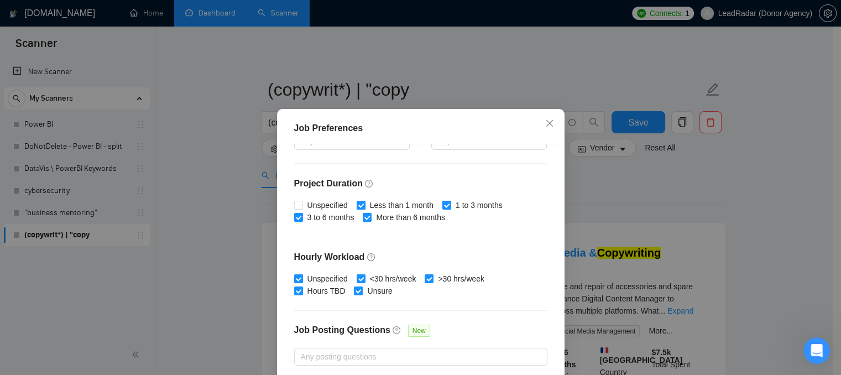
checkbox input "false"
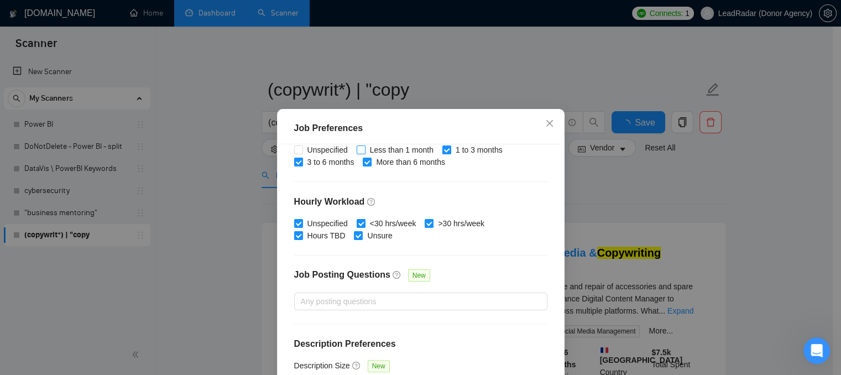
scroll to position [80, 0]
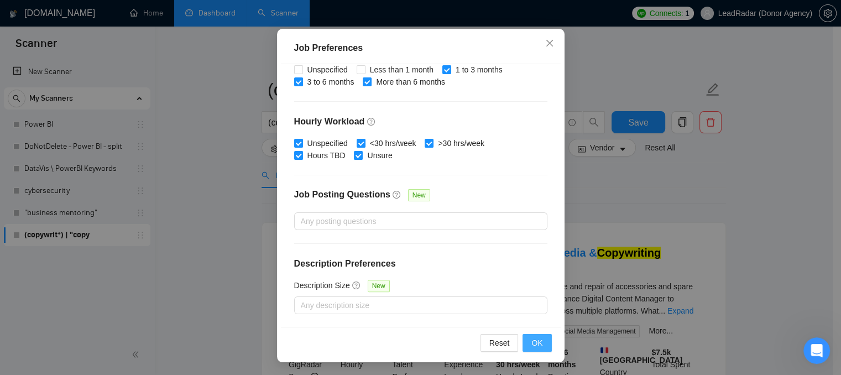
click at [531, 337] on span "OK" at bounding box center [536, 343] width 11 height 12
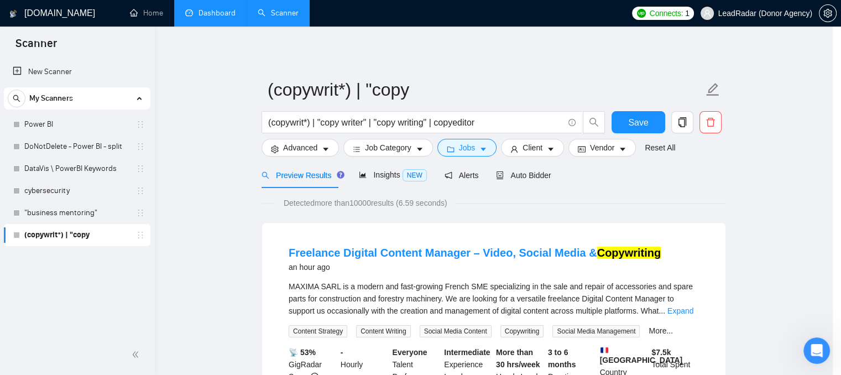
scroll to position [38, 0]
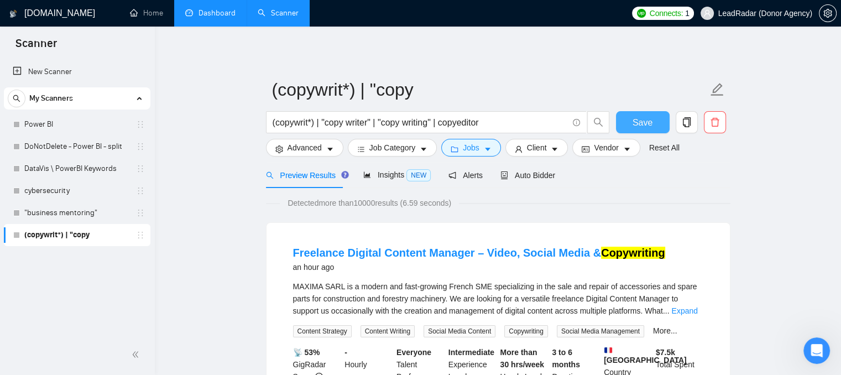
click at [641, 120] on span "Save" at bounding box center [642, 123] width 20 height 14
click at [398, 176] on span "Insights NEW" at bounding box center [396, 174] width 67 height 9
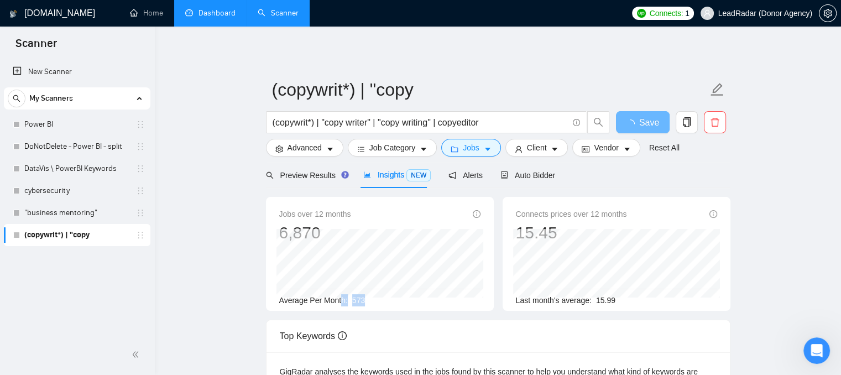
drag, startPoint x: 369, startPoint y: 304, endPoint x: 339, endPoint y: 302, distance: 29.9
click at [339, 302] on div "Average Per Month: 573" at bounding box center [379, 300] width 201 height 12
click at [468, 155] on button "Jobs" at bounding box center [471, 148] width 60 height 18
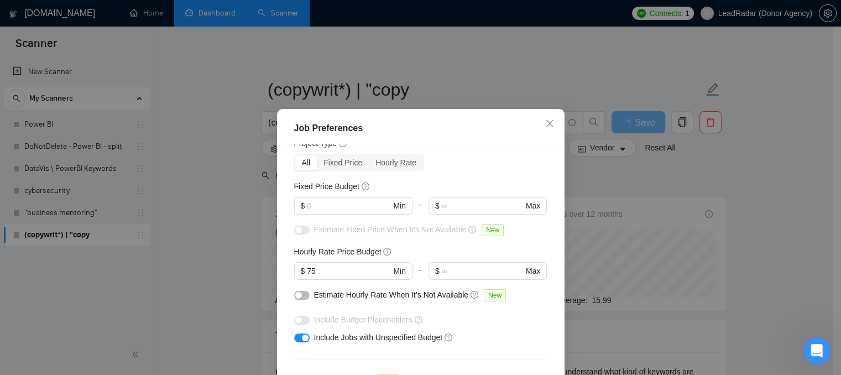
scroll to position [29, 0]
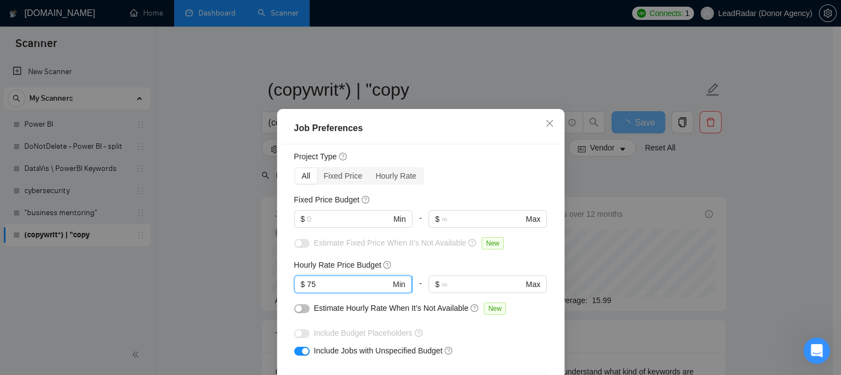
drag, startPoint x: 302, startPoint y: 286, endPoint x: 320, endPoint y: 284, distance: 17.8
click at [320, 284] on input "75" at bounding box center [348, 284] width 83 height 12
click at [545, 122] on icon "close" at bounding box center [549, 123] width 9 height 9
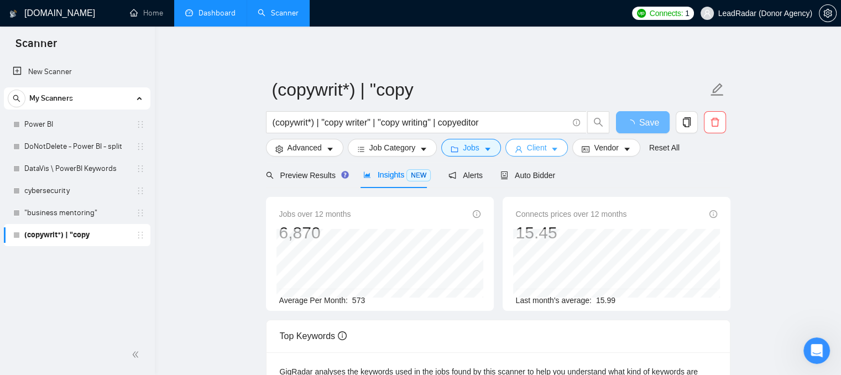
click at [527, 144] on span "Client" at bounding box center [537, 147] width 20 height 12
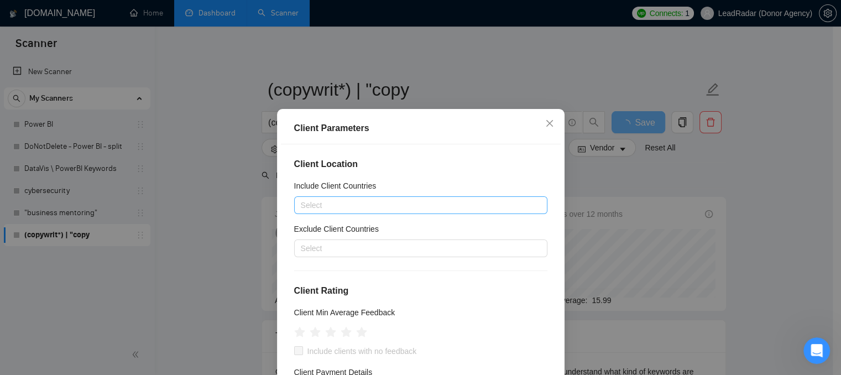
click at [319, 207] on div at bounding box center [415, 204] width 237 height 13
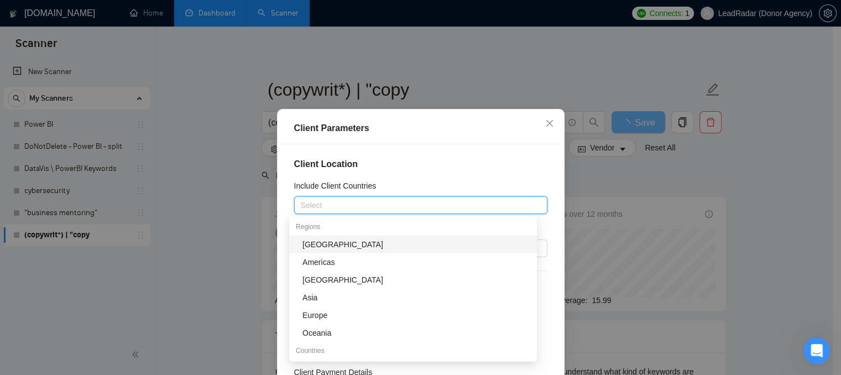
click at [395, 176] on div "Client Location Include Client Countries Select Exclude Client Countries Select…" at bounding box center [421, 275] width 280 height 263
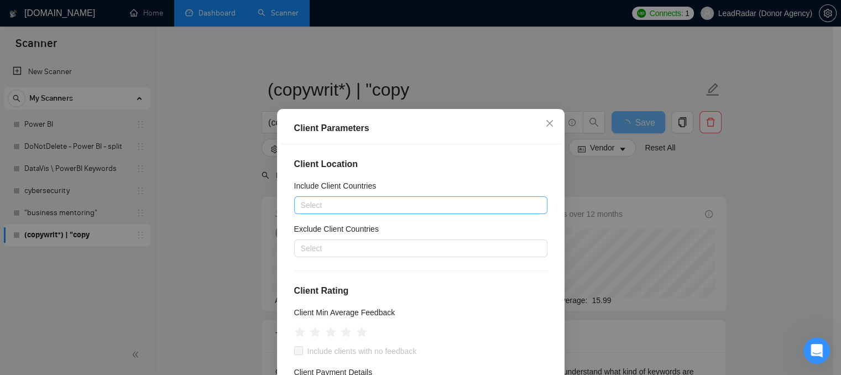
click at [327, 208] on div at bounding box center [415, 204] width 237 height 13
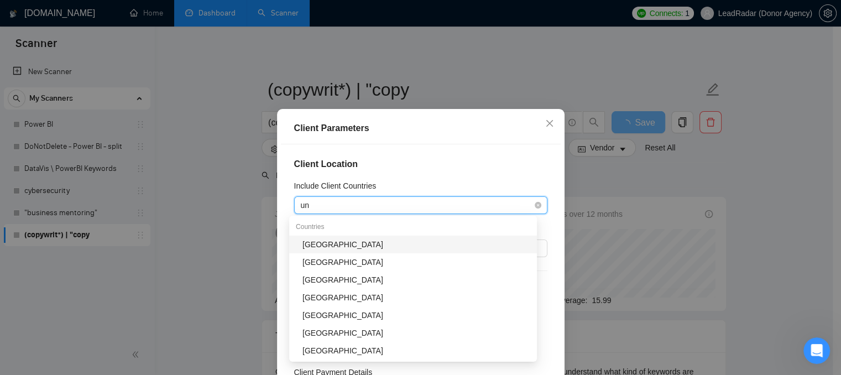
type input "uni"
click at [328, 246] on div "[GEOGRAPHIC_DATA]" at bounding box center [416, 244] width 228 height 12
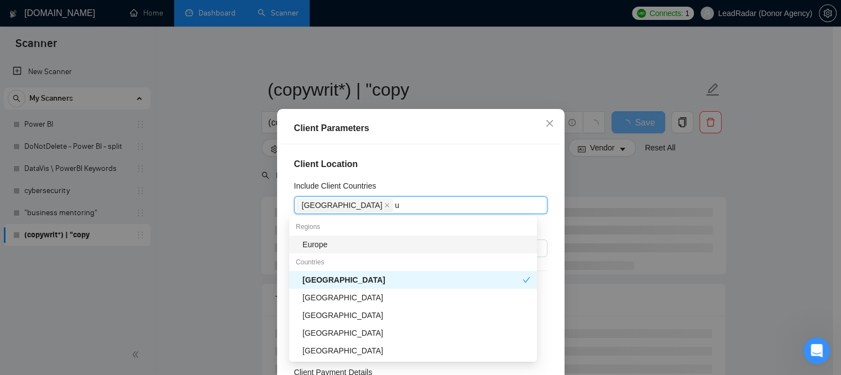
type input "us"
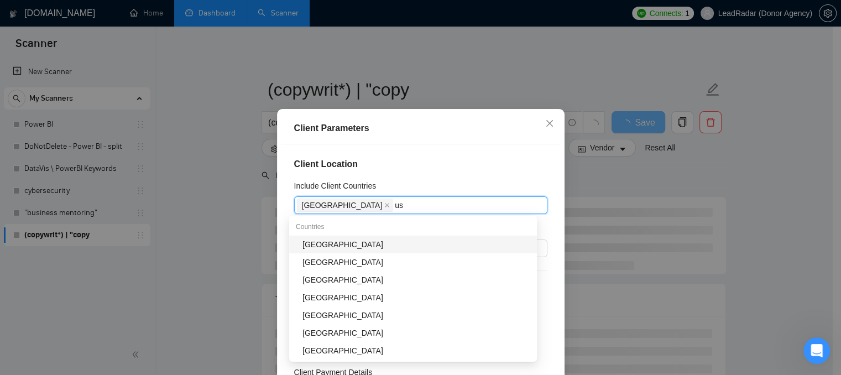
click at [328, 246] on div "[GEOGRAPHIC_DATA]" at bounding box center [416, 244] width 228 height 12
type input "cana"
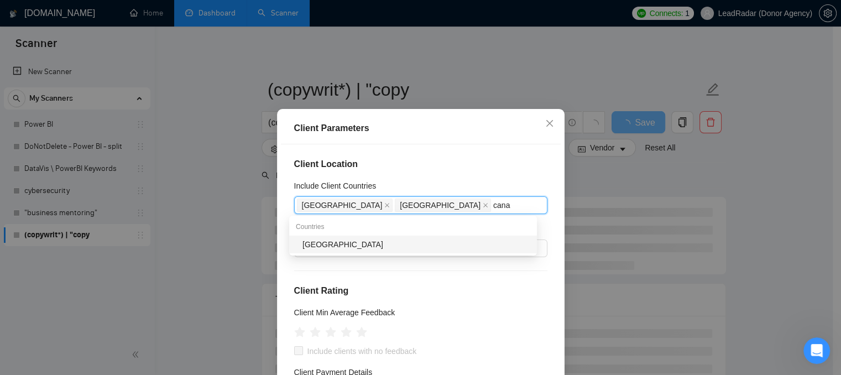
click at [323, 243] on div "[GEOGRAPHIC_DATA]" at bounding box center [416, 244] width 228 height 12
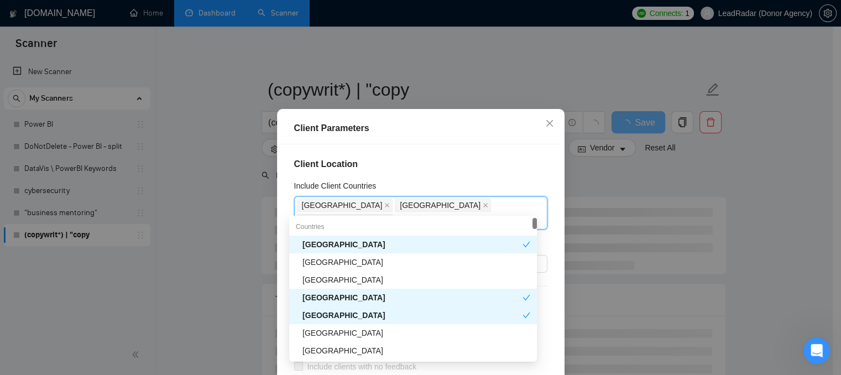
type input "uni"
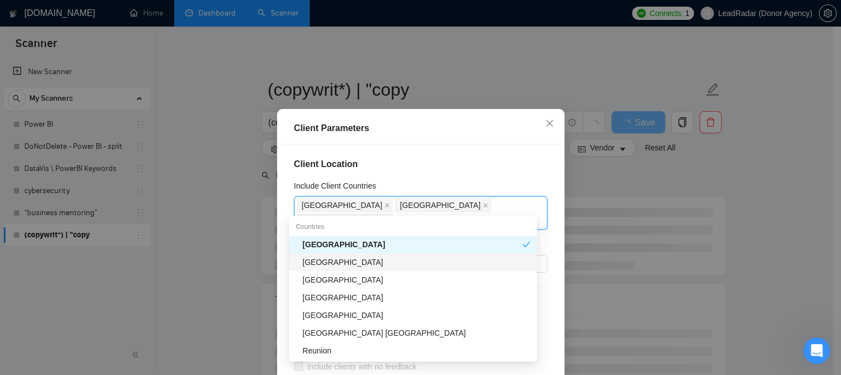
click at [344, 265] on div "[GEOGRAPHIC_DATA]" at bounding box center [416, 262] width 228 height 12
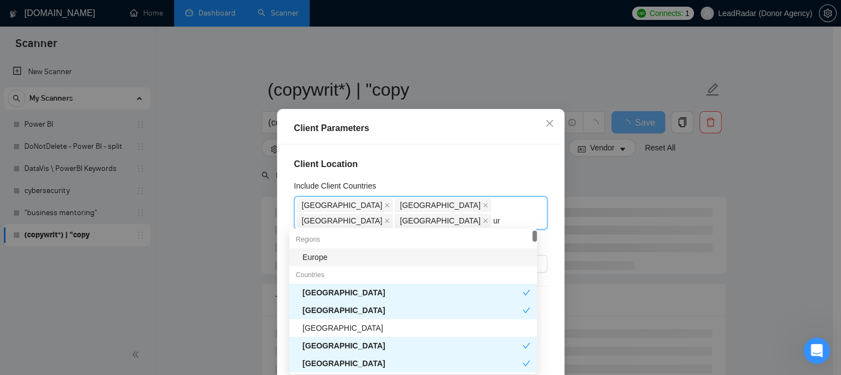
type input "uni"
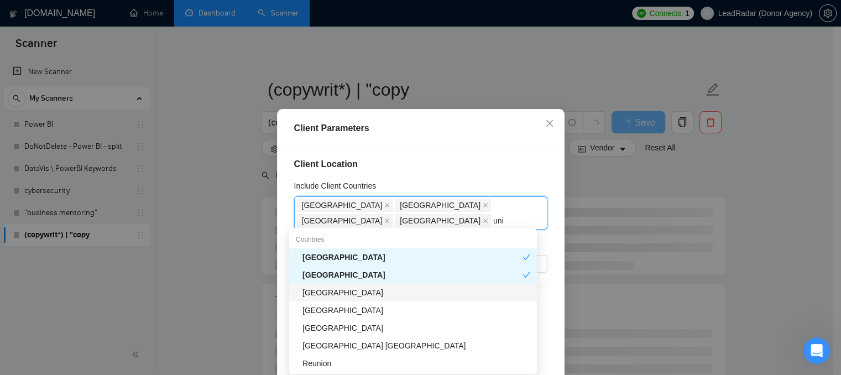
click at [349, 296] on div "[GEOGRAPHIC_DATA]" at bounding box center [416, 292] width 228 height 12
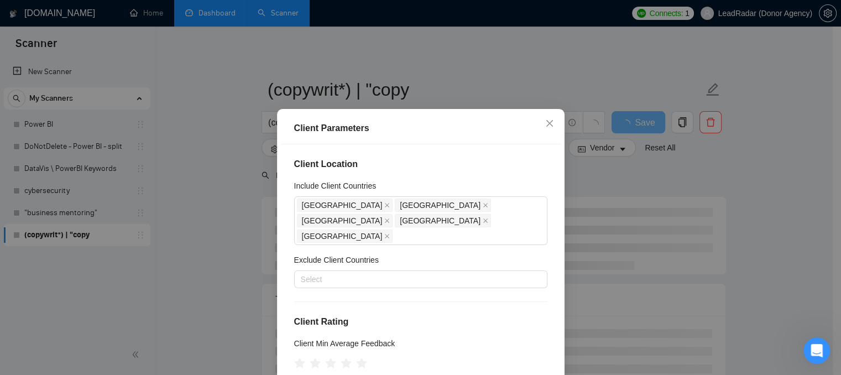
click at [402, 151] on div "Client Location Include Client Countries [GEOGRAPHIC_DATA] [GEOGRAPHIC_DATA] [G…" at bounding box center [421, 275] width 280 height 263
click at [366, 272] on div at bounding box center [415, 278] width 237 height 13
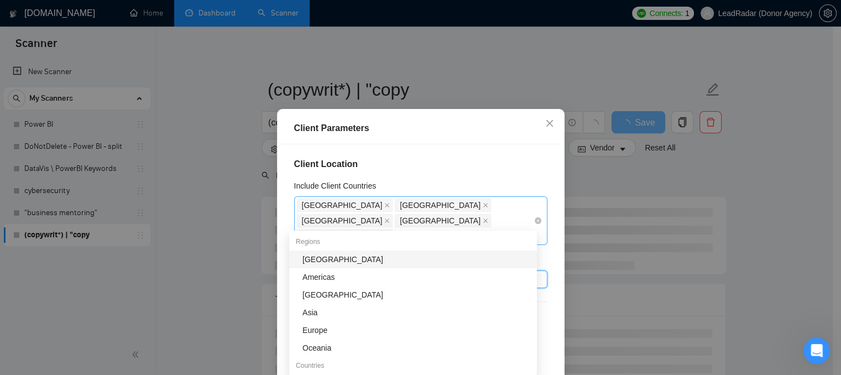
click at [403, 222] on div "[GEOGRAPHIC_DATA] [GEOGRAPHIC_DATA] [GEOGRAPHIC_DATA] [GEOGRAPHIC_DATA] [GEOGRA…" at bounding box center [415, 220] width 237 height 46
type input "eu"
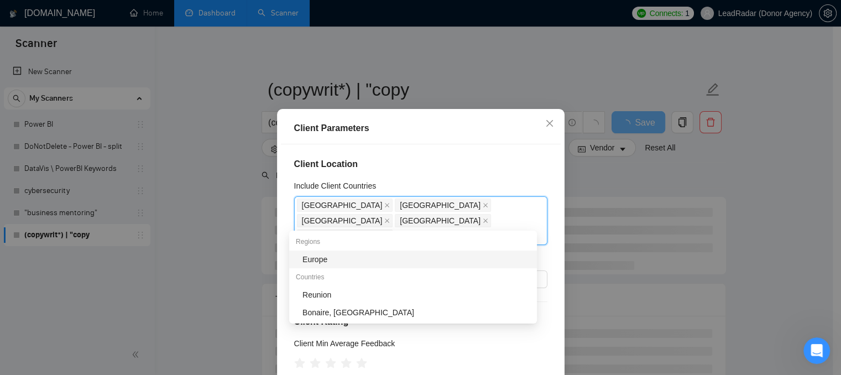
click at [365, 263] on div "Europe" at bounding box center [416, 259] width 228 height 12
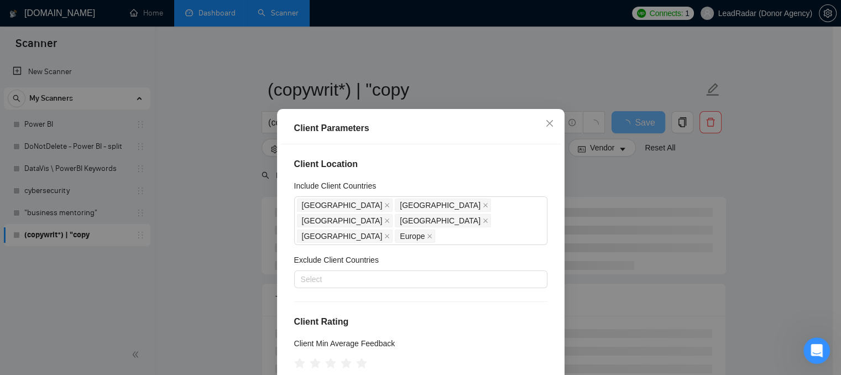
click at [384, 169] on h4 "Client Location" at bounding box center [420, 164] width 253 height 13
click at [366, 272] on div at bounding box center [415, 278] width 237 height 13
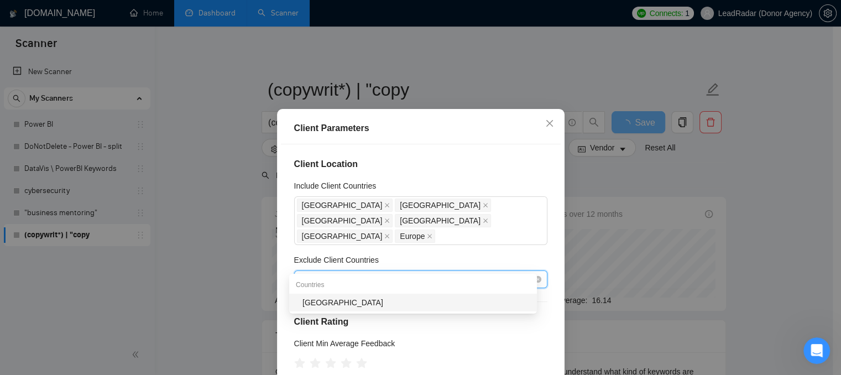
type input "[GEOGRAPHIC_DATA]"
click at [334, 306] on div "[GEOGRAPHIC_DATA]" at bounding box center [416, 302] width 228 height 12
type input "s"
type input "spa"
click at [385, 304] on div "[GEOGRAPHIC_DATA]" at bounding box center [416, 302] width 228 height 12
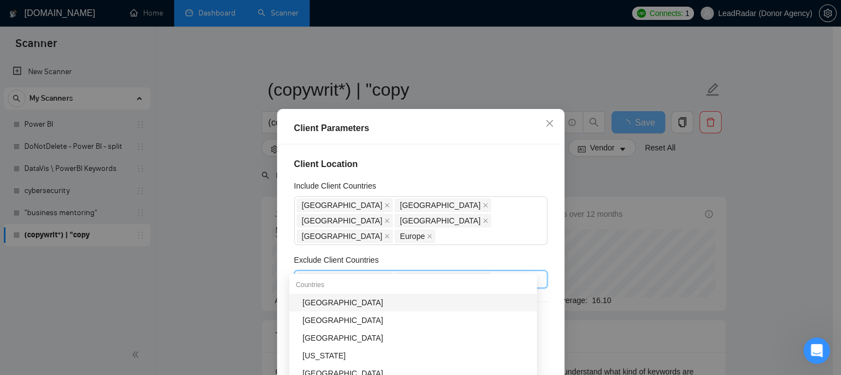
type input "germ"
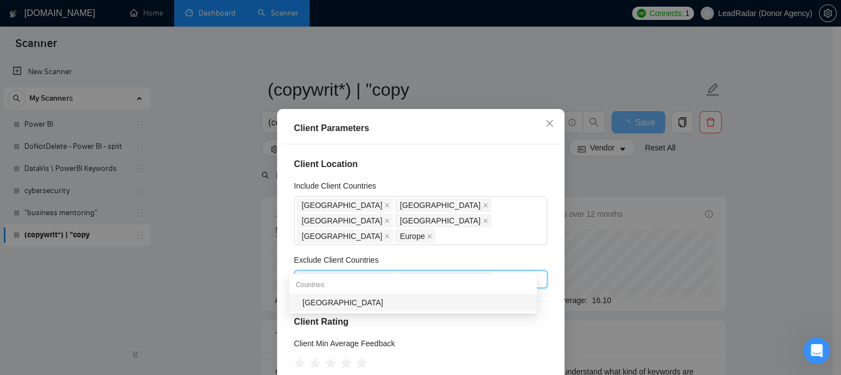
click at [385, 304] on div "[GEOGRAPHIC_DATA]" at bounding box center [416, 302] width 228 height 12
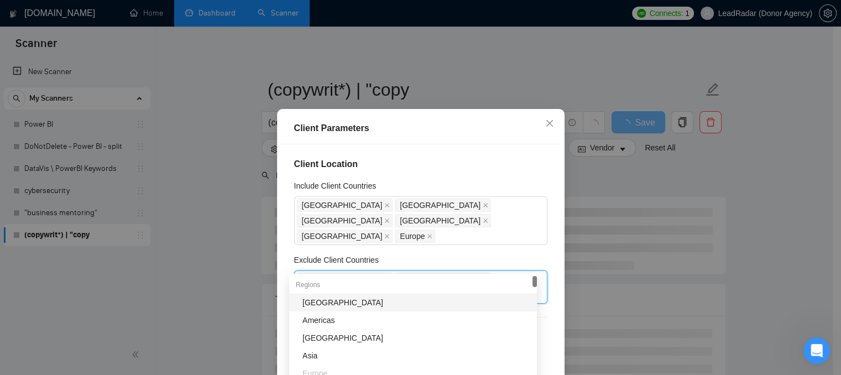
click at [464, 233] on div "Client Location Include Client Countries [GEOGRAPHIC_DATA] [GEOGRAPHIC_DATA] [G…" at bounding box center [421, 275] width 280 height 263
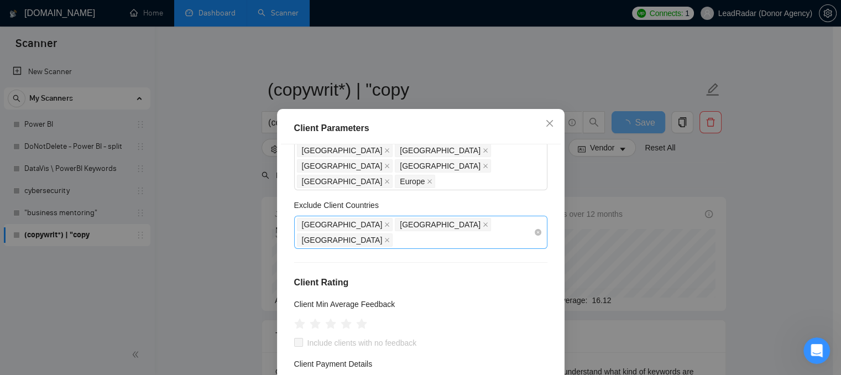
scroll to position [55, 0]
click at [340, 317] on icon "star" at bounding box center [346, 322] width 12 height 11
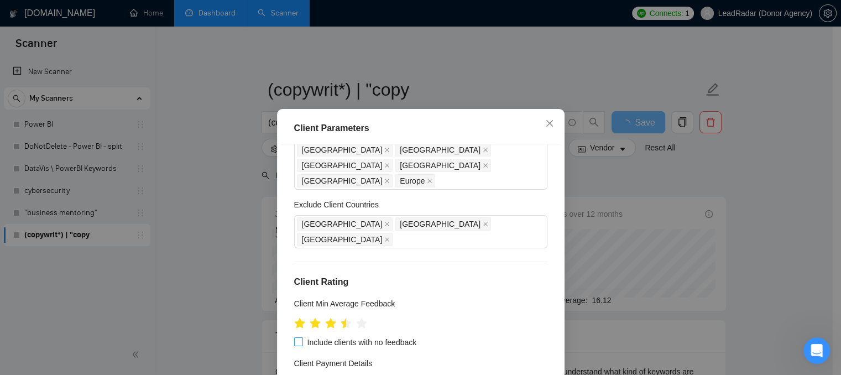
click at [336, 336] on span "Include clients with no feedback" at bounding box center [362, 342] width 118 height 12
click at [302, 337] on input "Include clients with no feedback" at bounding box center [298, 341] width 8 height 8
checkbox input "true"
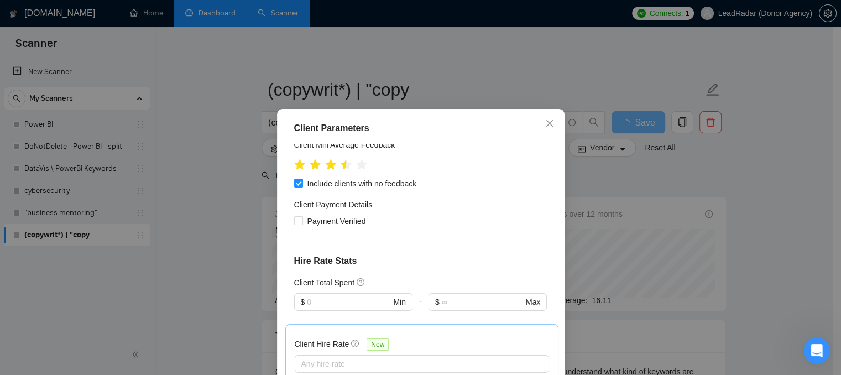
scroll to position [221, 0]
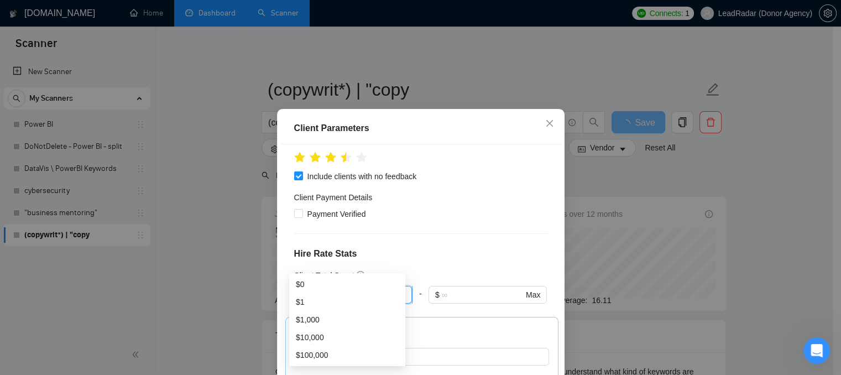
click at [328, 289] on input "text" at bounding box center [348, 295] width 83 height 12
click at [327, 340] on div "$10,000" at bounding box center [347, 337] width 103 height 12
type input "10000"
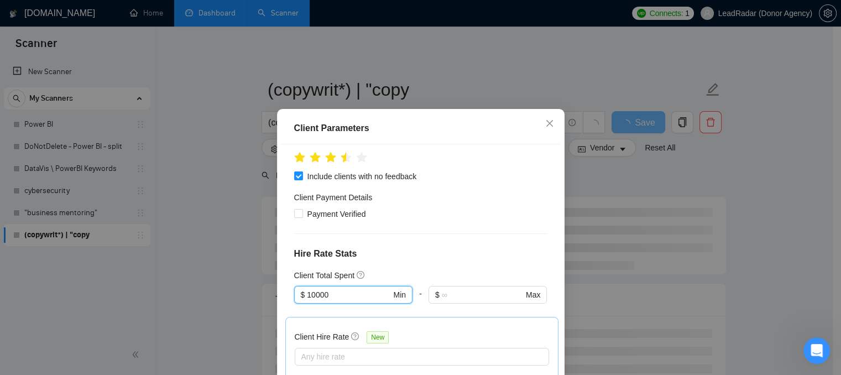
scroll to position [276, 0]
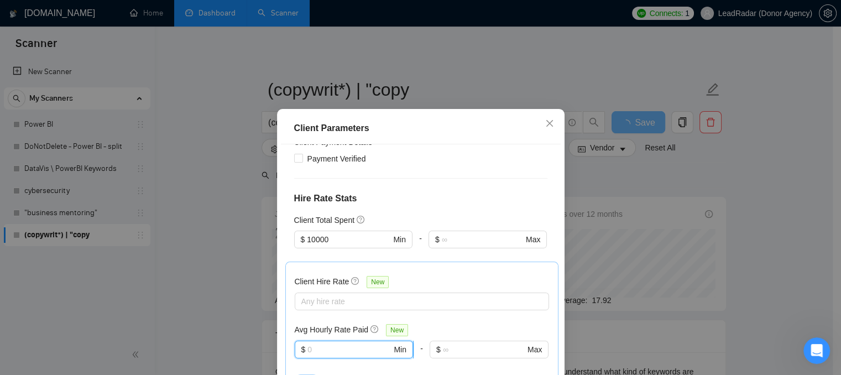
click at [319, 343] on input "text" at bounding box center [349, 349] width 84 height 12
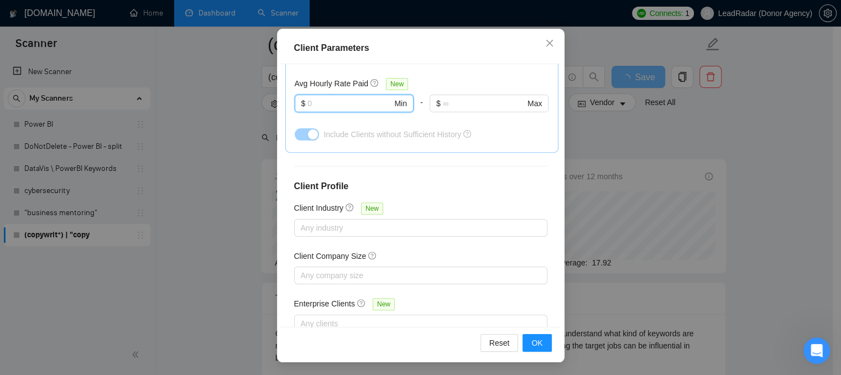
scroll to position [55, 0]
click at [534, 343] on span "OK" at bounding box center [536, 343] width 11 height 12
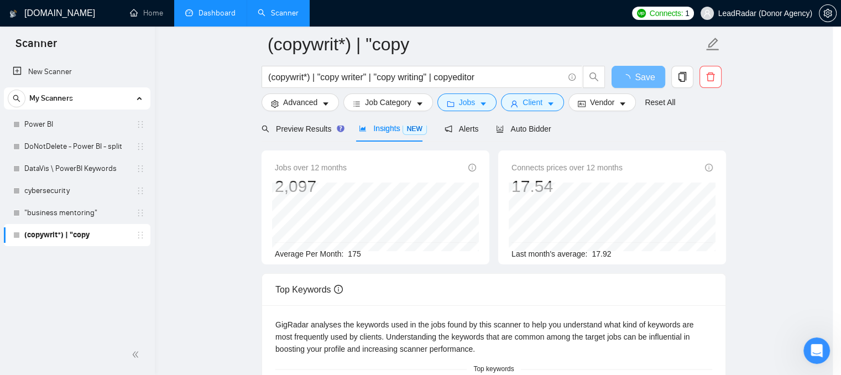
scroll to position [38, 0]
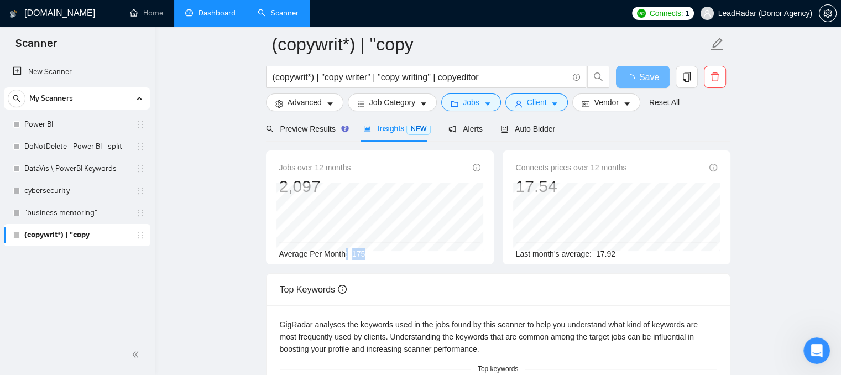
drag, startPoint x: 380, startPoint y: 259, endPoint x: 345, endPoint y: 258, distance: 35.4
click at [345, 258] on div "Average Per Month: 175" at bounding box center [379, 254] width 201 height 12
click at [594, 105] on span "Vendor" at bounding box center [606, 102] width 24 height 12
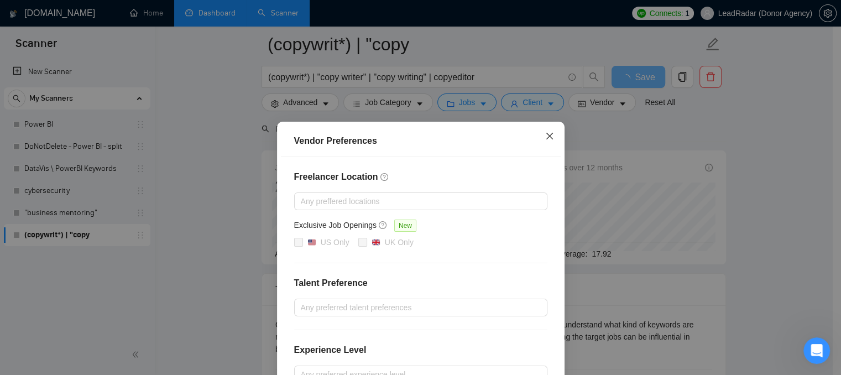
click at [545, 137] on icon "close" at bounding box center [549, 136] width 9 height 9
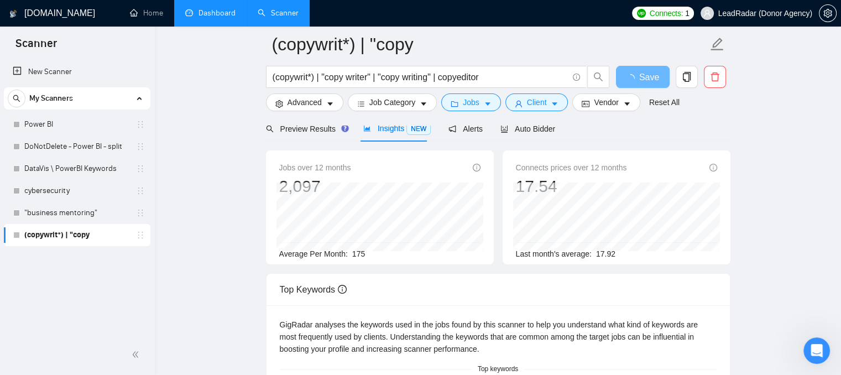
click at [607, 135] on div "Preview Results Insights NEW Alerts Auto Bidder" at bounding box center [498, 129] width 464 height 26
click at [512, 129] on span "Auto Bidder" at bounding box center [527, 128] width 55 height 9
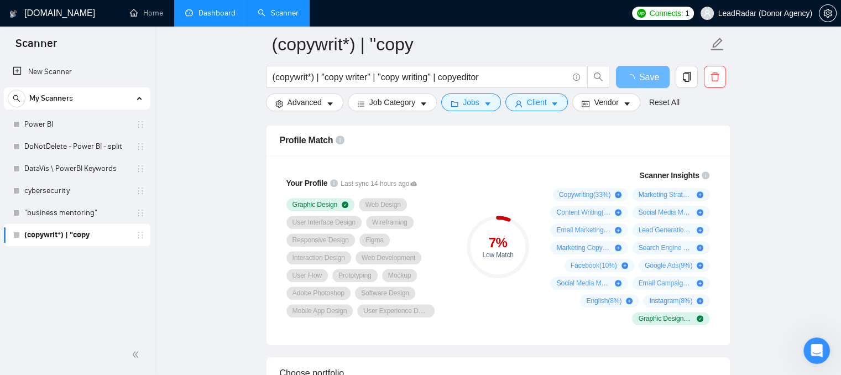
scroll to position [553, 0]
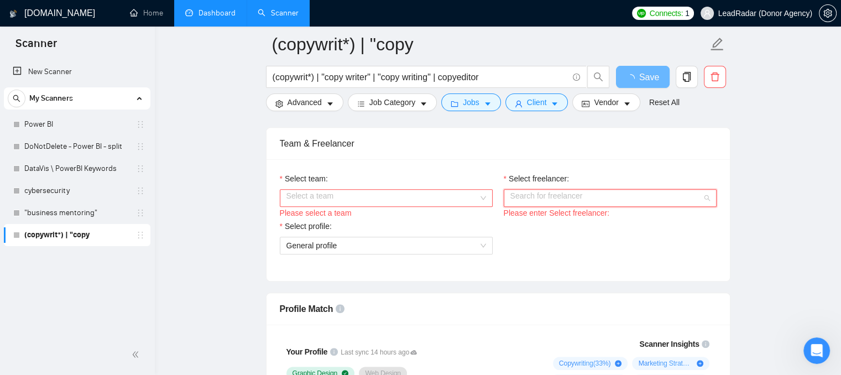
click at [541, 197] on input "Select freelancer:" at bounding box center [606, 198] width 192 height 17
click at [353, 243] on span "General profile" at bounding box center [386, 245] width 200 height 17
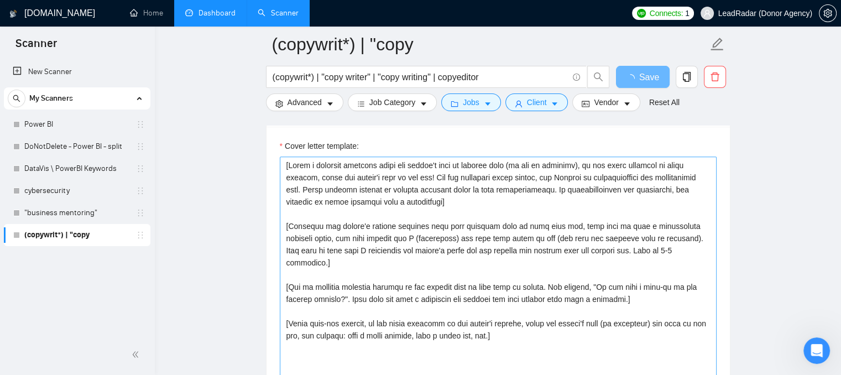
scroll to position [1196, 0]
click at [814, 355] on icon "Open Intercom Messenger" at bounding box center [815, 349] width 18 height 18
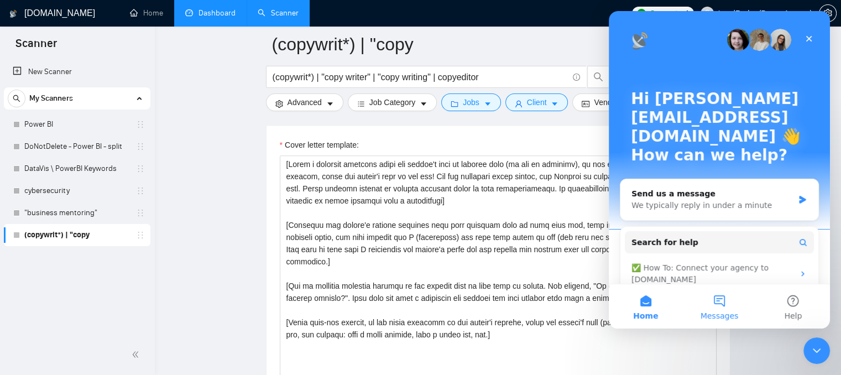
click at [722, 298] on button "Messages" at bounding box center [719, 306] width 74 height 44
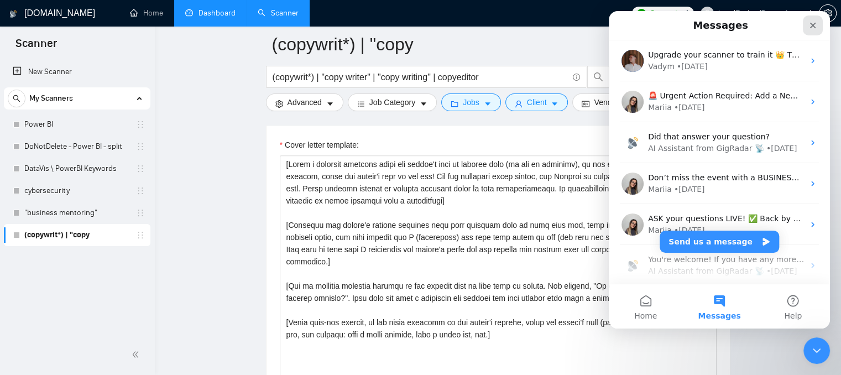
click at [819, 28] on div "Close" at bounding box center [813, 25] width 20 height 20
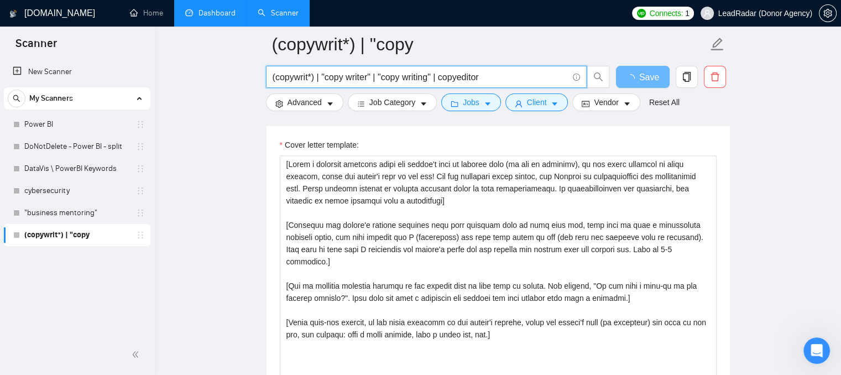
drag, startPoint x: 526, startPoint y: 77, endPoint x: 232, endPoint y: 69, distance: 294.7
click at [232, 69] on main "(copywrit*) | "copy (copywrit*) | "copy writer" | "copy writing" | copyeditor S…" at bounding box center [497, 318] width 651 height 2940
click at [506, 139] on div "Cover letter template:" at bounding box center [498, 147] width 437 height 17
